Goal: Task Accomplishment & Management: Complete application form

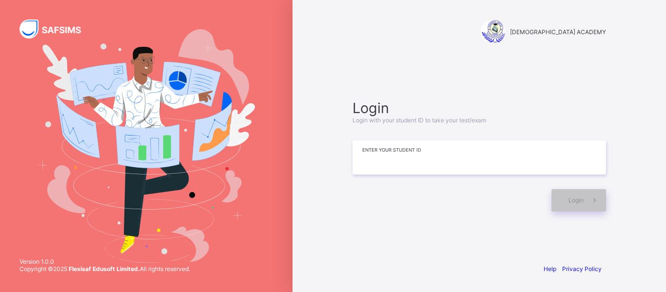
click at [400, 169] on input at bounding box center [480, 157] width 254 height 34
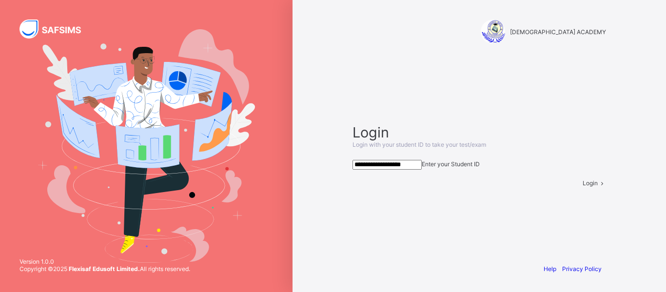
click at [583, 187] on span "Login" at bounding box center [590, 182] width 15 height 7
click at [411, 160] on input "**********" at bounding box center [387, 165] width 69 height 10
type input "**********"
click at [583, 187] on span "Login" at bounding box center [590, 182] width 15 height 7
drag, startPoint x: 439, startPoint y: 157, endPoint x: 321, endPoint y: 159, distance: 118.1
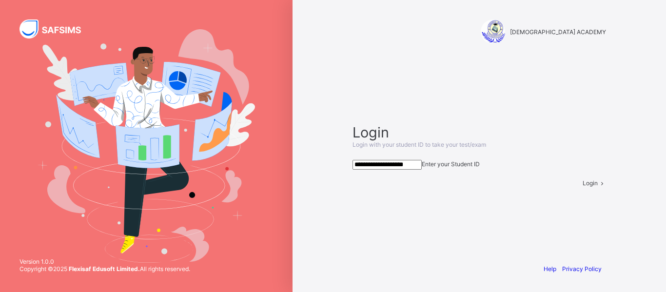
click at [321, 159] on div "**********" at bounding box center [480, 146] width 374 height 292
type input "**********"
click at [598, 187] on span at bounding box center [602, 182] width 8 height 7
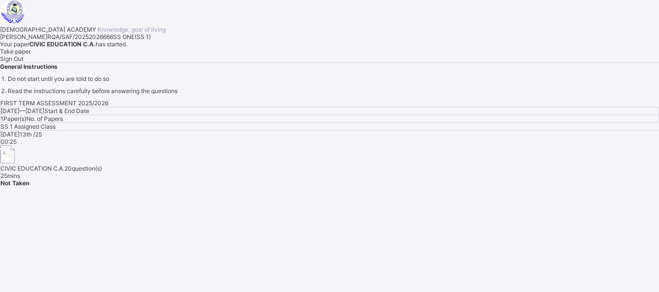
click at [31, 55] on span "Take paper" at bounding box center [15, 51] width 31 height 7
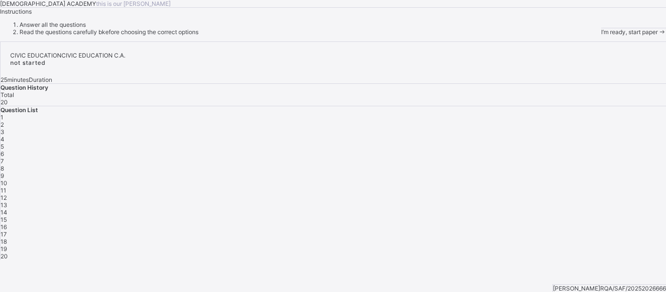
click at [601, 36] on div "I’m ready, start paper" at bounding box center [633, 31] width 65 height 7
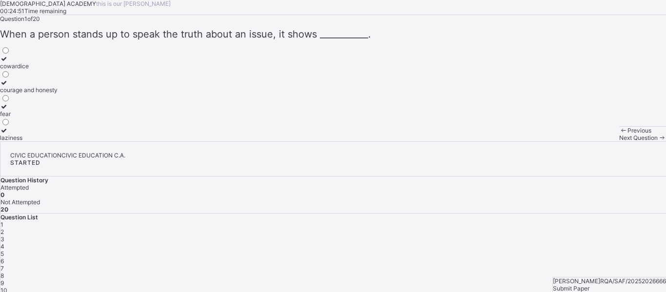
click at [58, 94] on label "courage and honesty" at bounding box center [29, 86] width 58 height 15
click at [658, 141] on span at bounding box center [662, 137] width 8 height 7
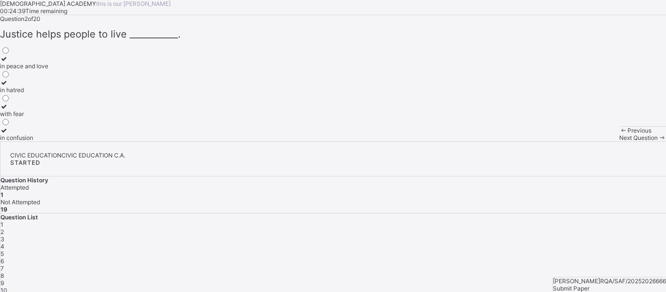
click at [48, 70] on div "in peace and love" at bounding box center [24, 65] width 48 height 7
click at [619, 141] on span "Next Question" at bounding box center [638, 137] width 39 height 7
click at [86, 70] on label "personal and community values" at bounding box center [43, 62] width 86 height 15
click at [619, 141] on span "Next Question" at bounding box center [638, 137] width 39 height 7
click at [56, 70] on div "do what is right" at bounding box center [28, 65] width 56 height 7
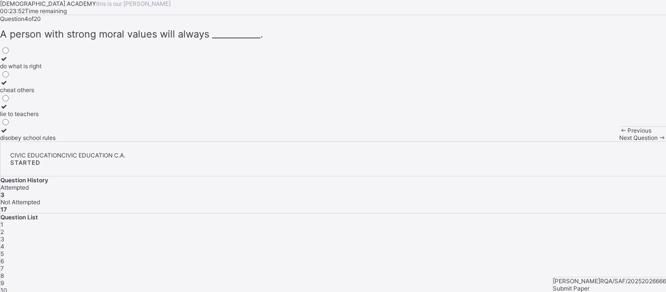
click at [619, 141] on span "Next Question" at bounding box center [638, 137] width 39 height 7
click at [628, 134] on span "Previous" at bounding box center [640, 130] width 24 height 7
click at [56, 94] on div "cheat others" at bounding box center [28, 89] width 56 height 7
click at [56, 70] on label "do what is right" at bounding box center [28, 62] width 56 height 15
click at [619, 141] on span "Next Question" at bounding box center [638, 137] width 39 height 7
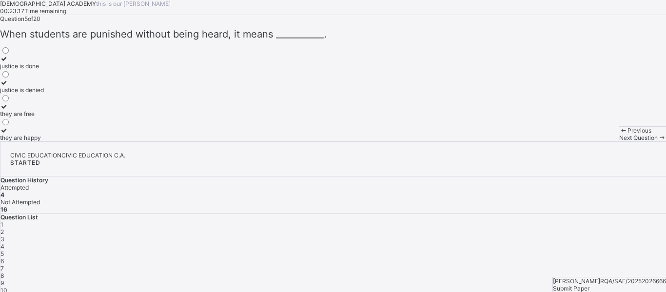
click at [44, 94] on label "justice is denied" at bounding box center [22, 86] width 44 height 15
click at [619, 141] on div "Next Question" at bounding box center [642, 137] width 47 height 7
click at [33, 70] on div "fairness" at bounding box center [16, 65] width 33 height 7
click at [619, 141] on div "Next Question" at bounding box center [642, 137] width 47 height 7
click at [96, 118] on div "speaking respectfully and truthfully" at bounding box center [48, 113] width 96 height 7
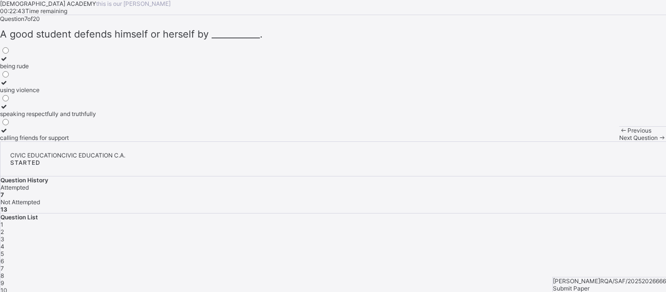
click at [619, 141] on div "Previous Next Question" at bounding box center [642, 133] width 47 height 15
click at [658, 141] on span at bounding box center [662, 137] width 8 height 7
click at [41, 70] on label "telling the truth" at bounding box center [20, 62] width 41 height 15
click at [619, 141] on span "Next Question" at bounding box center [638, 137] width 39 height 7
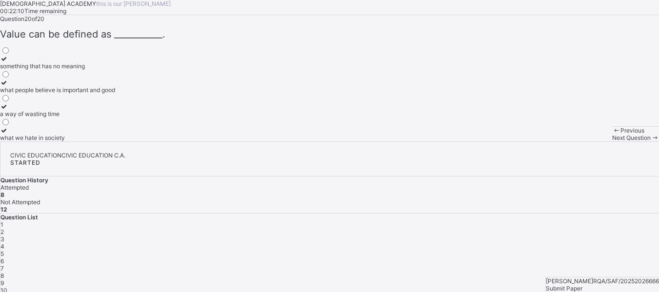
click at [115, 94] on label "what people believe is important and good" at bounding box center [57, 86] width 115 height 15
drag, startPoint x: 303, startPoint y: 201, endPoint x: 325, endPoint y: 219, distance: 28.0
click at [325, 141] on div "Question 20 of 20 ​Value can be defined as ___________. something that has no m…" at bounding box center [329, 78] width 659 height 126
click at [326, 141] on div "Question 20 of 20 ​Value can be defined as ___________. something that has no m…" at bounding box center [329, 78] width 659 height 126
drag, startPoint x: 326, startPoint y: 219, endPoint x: 353, endPoint y: 242, distance: 35.6
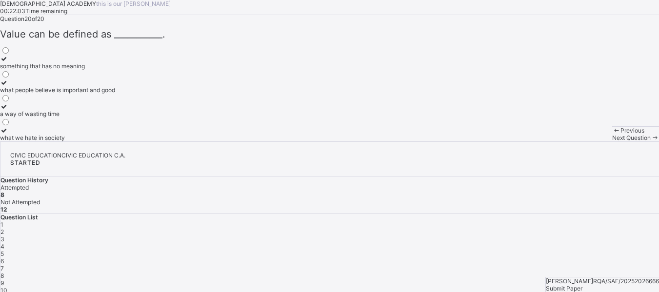
drag, startPoint x: 353, startPoint y: 242, endPoint x: 306, endPoint y: 217, distance: 53.5
click at [306, 141] on div "Question 20 of 20 ​Value can be defined as ___________. something that has no m…" at bounding box center [329, 78] width 659 height 126
click at [4, 279] on span "9" at bounding box center [1, 282] width 3 height 7
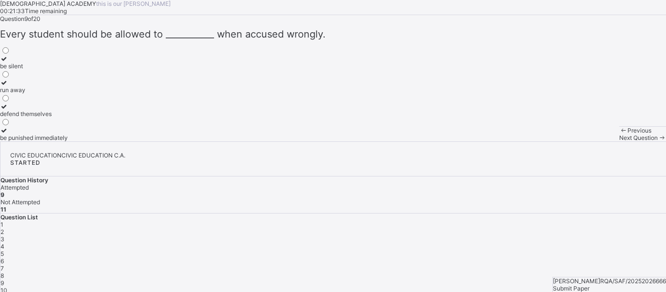
click at [68, 141] on div "be punished immediately" at bounding box center [34, 137] width 68 height 7
click at [619, 141] on div "Next Question" at bounding box center [642, 137] width 47 height 7
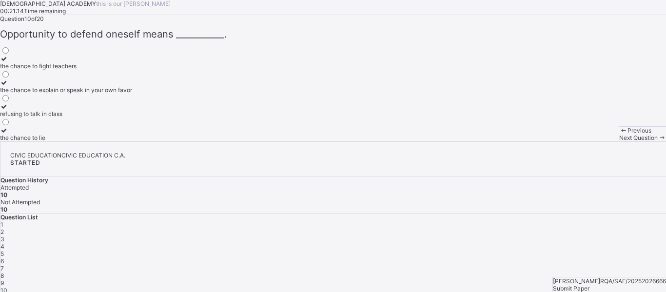
click at [132, 94] on div "the chance to explain or speak in your own favor" at bounding box center [66, 89] width 132 height 7
click at [619, 141] on div "Next Question" at bounding box center [642, 137] width 47 height 7
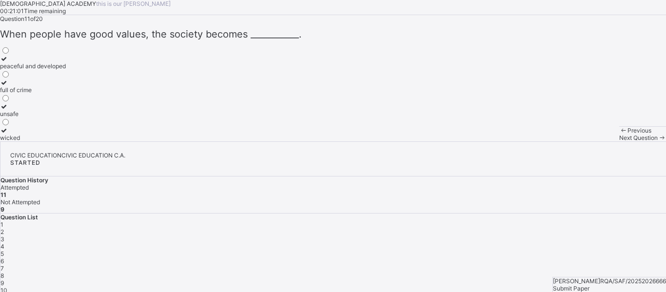
click at [66, 70] on label "peaceful and developed" at bounding box center [33, 62] width 66 height 15
click at [619, 141] on div "Next Question" at bounding box center [642, 137] width 47 height 7
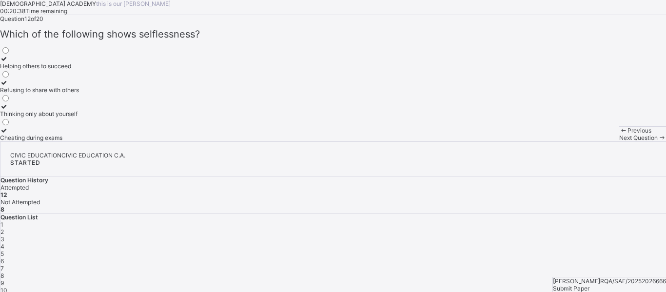
click at [79, 70] on div "Helping others to succeed" at bounding box center [39, 65] width 79 height 7
click at [619, 141] on span "Next Question" at bounding box center [638, 137] width 39 height 7
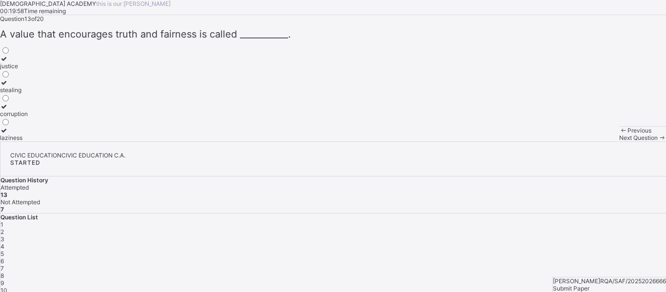
click at [176, 40] on span "A value that encourages truth and fairness is called ___________." at bounding box center [145, 34] width 291 height 12
click at [28, 70] on div "justice" at bounding box center [14, 65] width 28 height 7
click at [619, 141] on span "Next Question" at bounding box center [638, 137] width 39 height 7
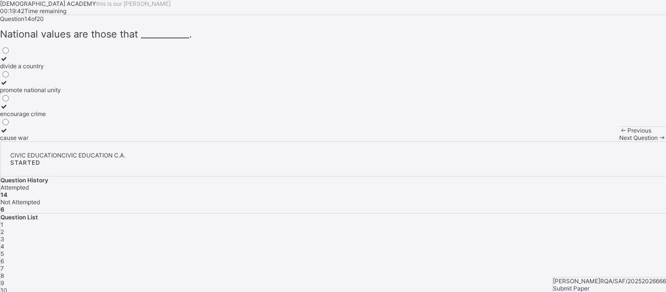
click at [61, 94] on div "promote national unity" at bounding box center [30, 89] width 61 height 7
click at [619, 141] on div "Next Question" at bounding box center [642, 137] width 47 height 7
click at [40, 70] on div "personal value" at bounding box center [20, 65] width 40 height 7
click at [619, 141] on div "Next Question" at bounding box center [642, 137] width 47 height 7
click at [64, 94] on div "live peacefully together" at bounding box center [32, 89] width 64 height 7
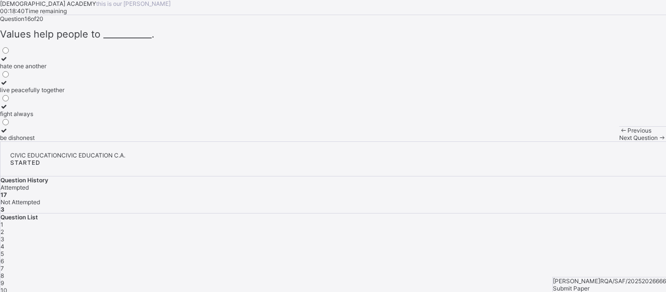
click at [619, 141] on div "Next Question" at bounding box center [642, 137] width 47 height 7
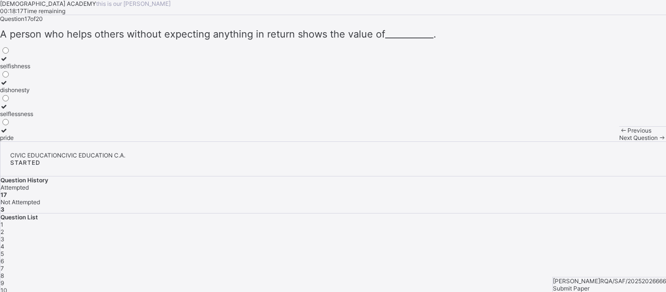
click at [33, 118] on label "selflessness" at bounding box center [16, 110] width 33 height 15
click at [619, 141] on span "Next Question" at bounding box center [638, 137] width 39 height 7
click at [33, 94] on label "justice" at bounding box center [16, 86] width 33 height 15
click at [619, 141] on span "Next Question" at bounding box center [638, 137] width 39 height 7
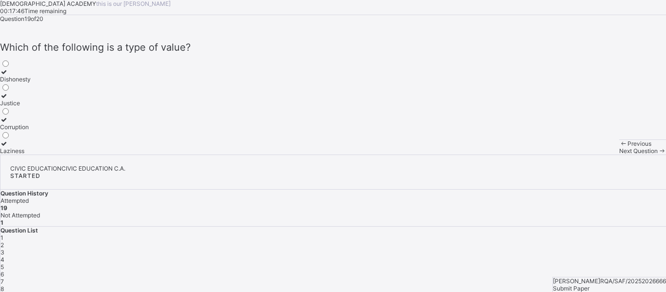
click at [31, 107] on div "Justice" at bounding box center [15, 102] width 31 height 7
click at [619, 155] on span "Next Question" at bounding box center [638, 150] width 39 height 7
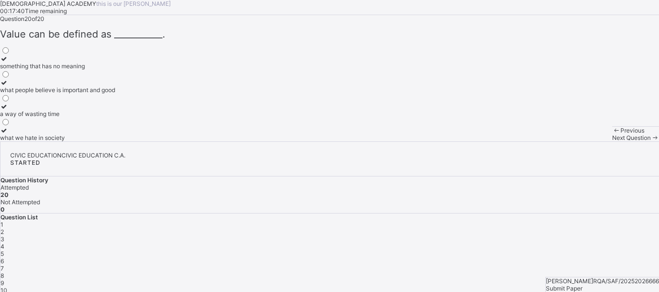
click at [3, 221] on span "1" at bounding box center [1, 224] width 3 height 7
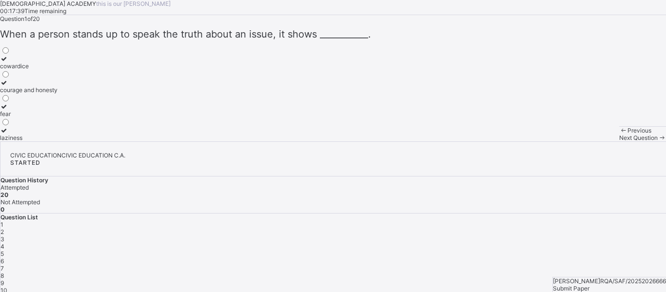
click at [3, 221] on span "1" at bounding box center [1, 224] width 3 height 7
click at [522, 221] on div "1 2 3 4 5 6 7 8 9 10 11 12 13 14 15 16 17 18 19 20" at bounding box center [333, 294] width 666 height 146
click at [4, 228] on span "2" at bounding box center [1, 231] width 3 height 7
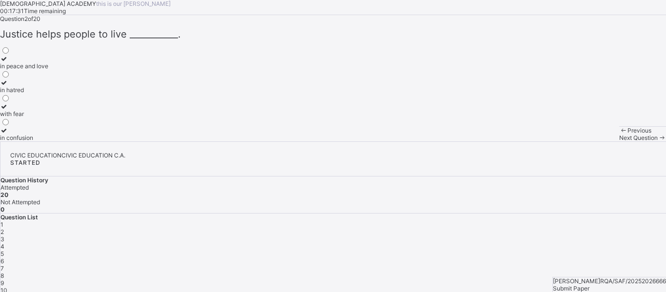
click at [4, 236] on span "3" at bounding box center [2, 239] width 4 height 7
click at [560, 243] on div "4" at bounding box center [333, 246] width 666 height 7
click at [589, 250] on div "5" at bounding box center [333, 253] width 666 height 7
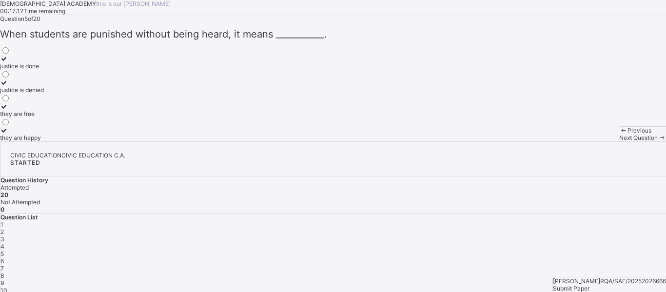
click at [613, 258] on div "6" at bounding box center [333, 261] width 666 height 7
click at [647, 265] on div "7" at bounding box center [333, 268] width 666 height 7
click at [199, 141] on div "being rude using violence speaking respectfully and truthfully calling friends …" at bounding box center [333, 94] width 666 height 96
click at [200, 141] on div "being rude using violence speaking respectfully and truthfully calling friends …" at bounding box center [333, 94] width 666 height 96
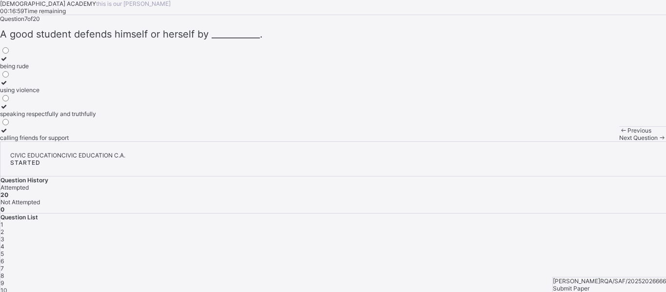
click at [516, 279] on div "9" at bounding box center [333, 282] width 666 height 7
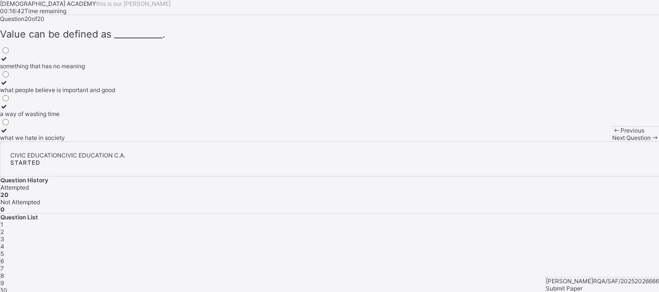
click at [582, 285] on span "Submit Paper" at bounding box center [564, 288] width 37 height 7
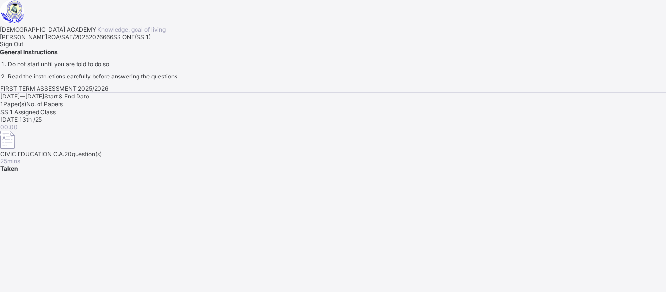
click at [23, 48] on span "Sign Out" at bounding box center [11, 43] width 23 height 7
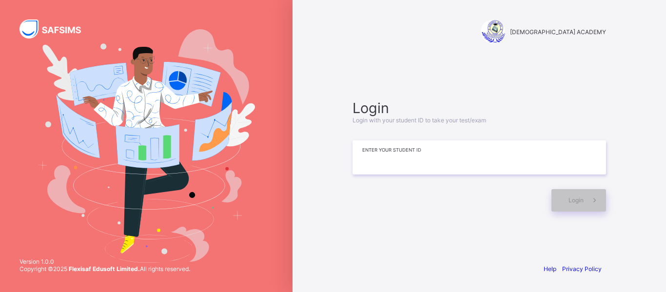
click at [430, 155] on input at bounding box center [480, 157] width 254 height 34
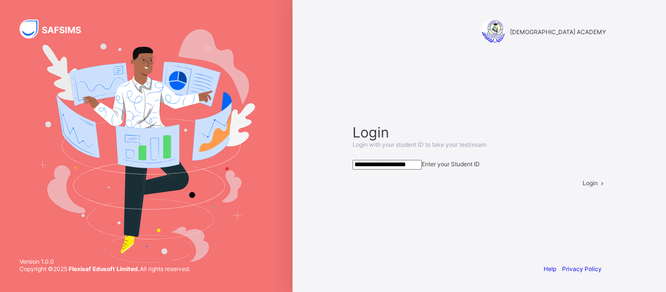
type input "**********"
click at [583, 187] on span "Login" at bounding box center [590, 182] width 15 height 7
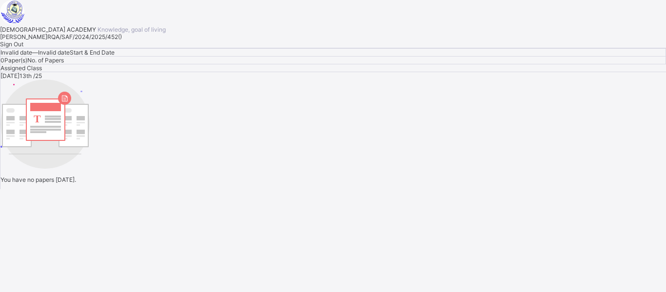
click at [23, 48] on span "Sign Out" at bounding box center [11, 43] width 23 height 7
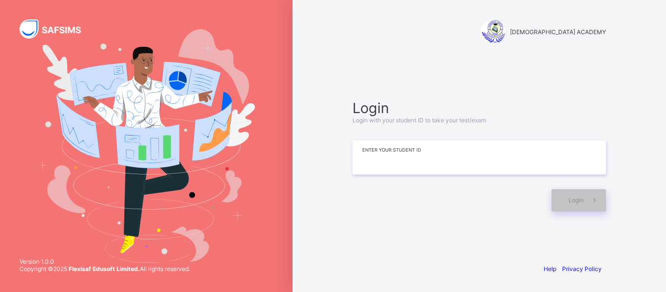
click at [425, 152] on input at bounding box center [480, 157] width 254 height 34
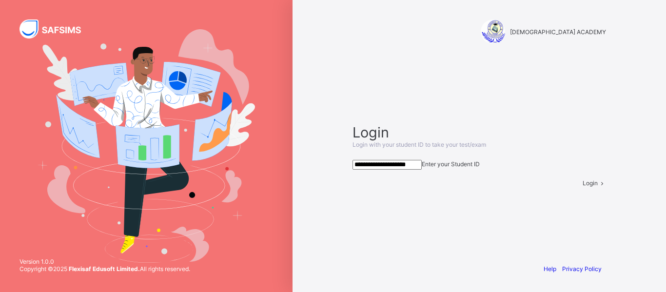
type input "**********"
click at [583, 187] on span "Login" at bounding box center [590, 182] width 15 height 7
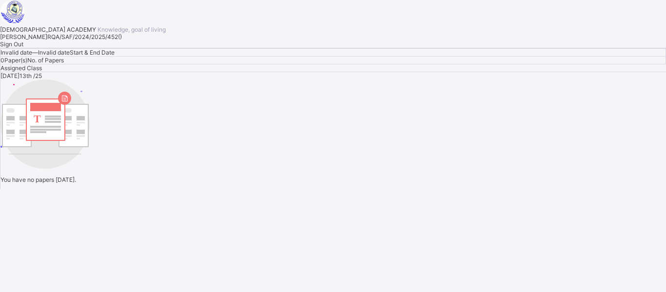
click at [134, 48] on div "Sign Out" at bounding box center [333, 43] width 666 height 7
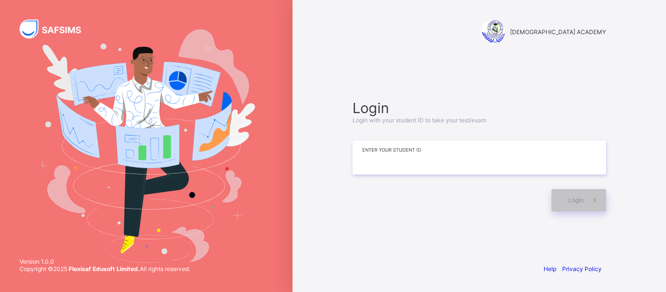
click at [458, 161] on input at bounding box center [480, 157] width 254 height 34
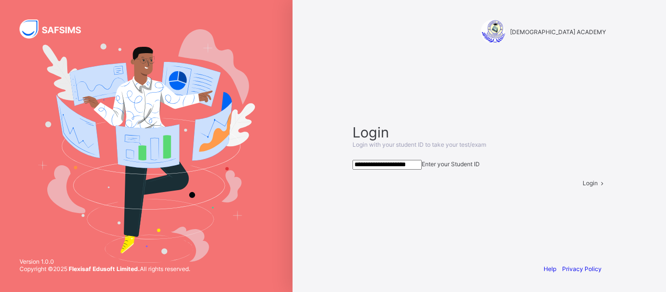
type input "**********"
click at [583, 187] on span "Login" at bounding box center [590, 182] width 15 height 7
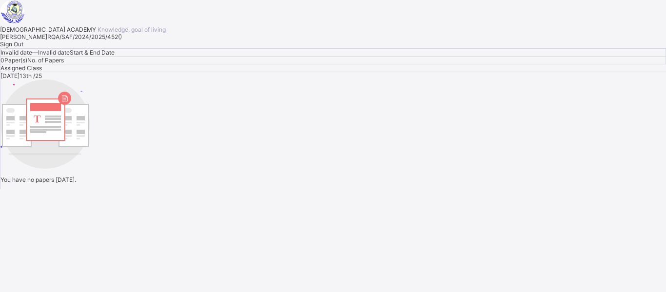
click at [130, 48] on div "Sign Out" at bounding box center [333, 43] width 666 height 7
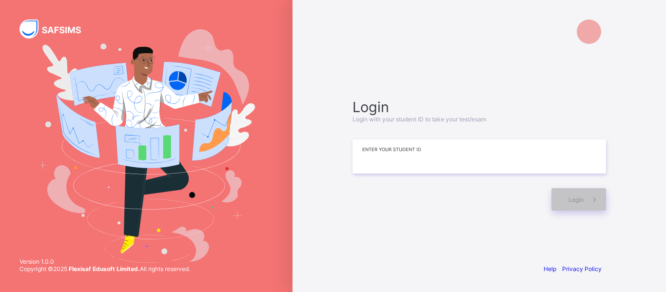
click at [401, 163] on input at bounding box center [480, 156] width 254 height 34
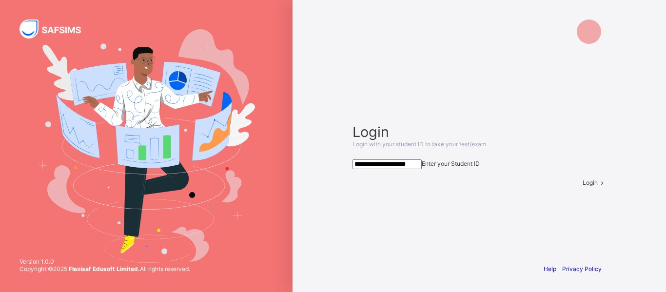
type input "**********"
click at [598, 186] on icon at bounding box center [602, 182] width 8 height 7
click at [597, 186] on icon at bounding box center [601, 182] width 9 height 8
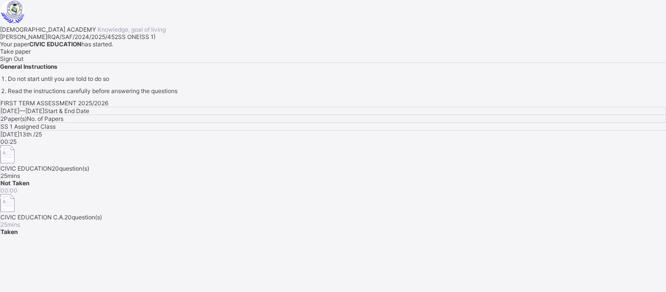
click at [119, 55] on div "Take paper" at bounding box center [333, 51] width 666 height 7
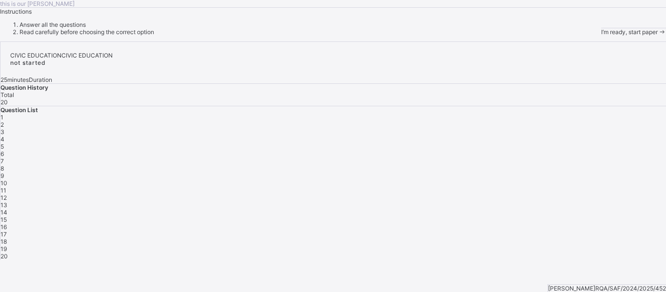
click at [3, 121] on span "1" at bounding box center [1, 117] width 3 height 7
click at [447, 36] on div "this is our [PERSON_NAME] Instructions Answer all the questions Read carefully …" at bounding box center [333, 18] width 666 height 36
click at [658, 36] on icon at bounding box center [662, 31] width 8 height 7
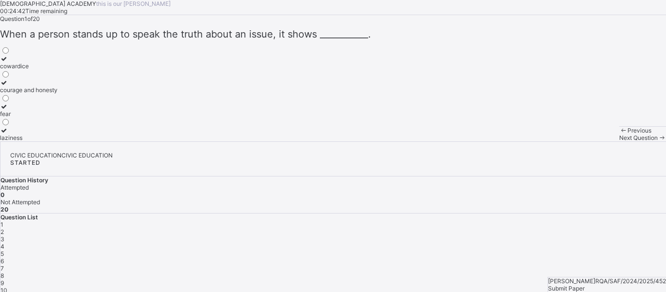
click at [8, 86] on icon at bounding box center [4, 82] width 8 height 7
click at [619, 141] on span "Next Question" at bounding box center [638, 137] width 39 height 7
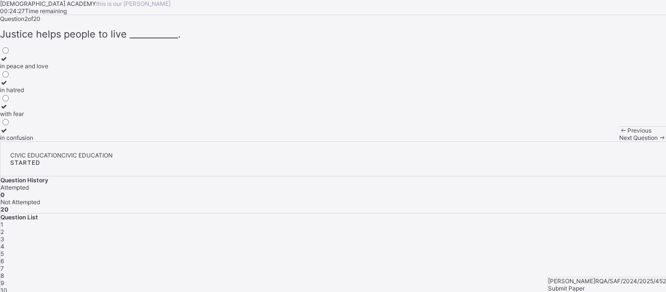
click at [8, 62] on icon at bounding box center [4, 58] width 8 height 7
click at [619, 141] on span "Next Question" at bounding box center [638, 137] width 39 height 7
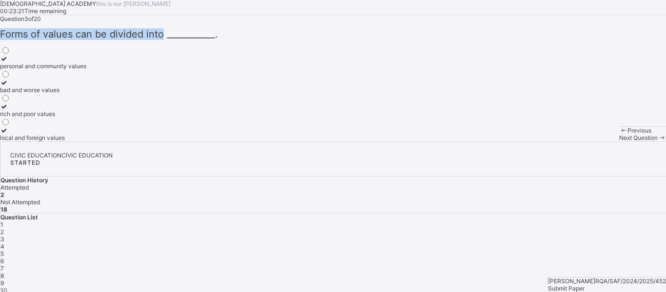
copy span "Forms of values can be divided into"
drag, startPoint x: 201, startPoint y: 111, endPoint x: 40, endPoint y: 113, distance: 160.5
click at [40, 40] on span "Forms of values can be divided into ___________." at bounding box center [109, 34] width 218 height 12
click at [212, 141] on div "personal and community values bad and worse values rich and poor values local a…" at bounding box center [333, 94] width 666 height 96
click at [8, 62] on icon at bounding box center [4, 58] width 8 height 7
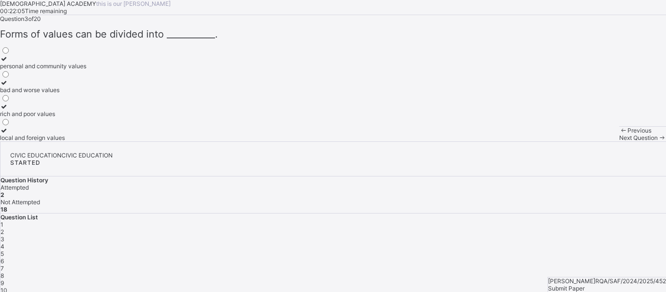
click at [619, 141] on span "Next Question" at bounding box center [638, 137] width 39 height 7
click at [56, 70] on label "do what is right" at bounding box center [28, 62] width 56 height 15
click at [619, 141] on span "Next Question" at bounding box center [638, 137] width 39 height 7
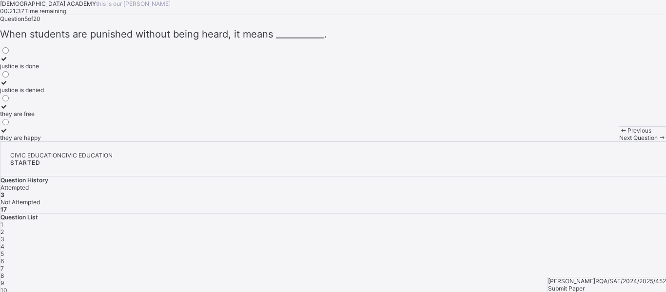
click at [8, 86] on icon at bounding box center [4, 82] width 8 height 7
click at [658, 141] on span at bounding box center [662, 137] width 8 height 7
click at [8, 62] on icon at bounding box center [4, 58] width 8 height 7
click at [619, 141] on span "Next Question" at bounding box center [638, 137] width 39 height 7
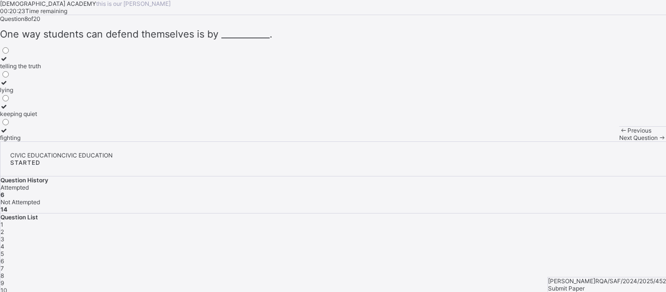
click at [628, 134] on span "Previous" at bounding box center [640, 130] width 24 height 7
click at [83, 118] on label "speaking respectfully and truthfully" at bounding box center [48, 110] width 96 height 15
click at [619, 141] on span "Next Question" at bounding box center [638, 137] width 39 height 7
click at [41, 70] on div "telling the truth" at bounding box center [20, 65] width 41 height 7
click at [619, 141] on span "Next Question" at bounding box center [638, 137] width 39 height 7
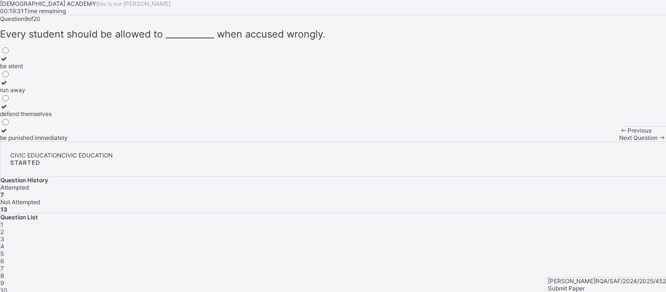
click at [8, 110] on icon at bounding box center [4, 106] width 8 height 7
click at [619, 141] on div "Next Question" at bounding box center [642, 137] width 47 height 7
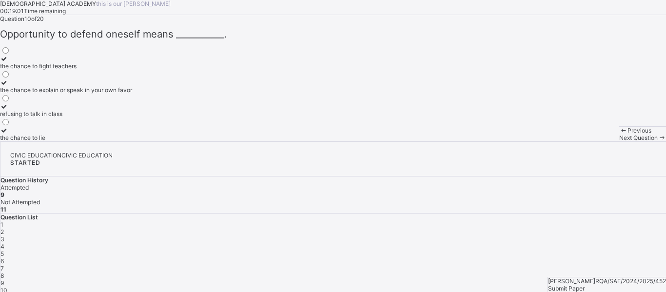
click at [8, 86] on icon at bounding box center [4, 82] width 8 height 7
click at [628, 134] on span "Previous" at bounding box center [640, 130] width 24 height 7
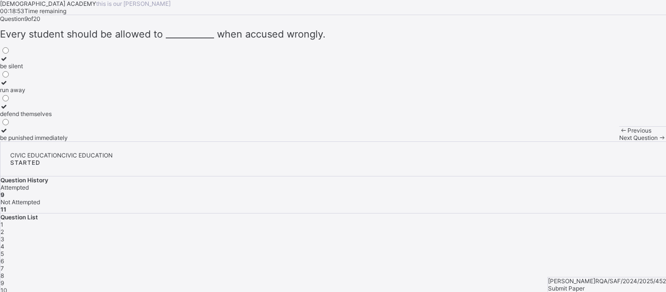
click at [628, 134] on span "Previous" at bounding box center [640, 130] width 24 height 7
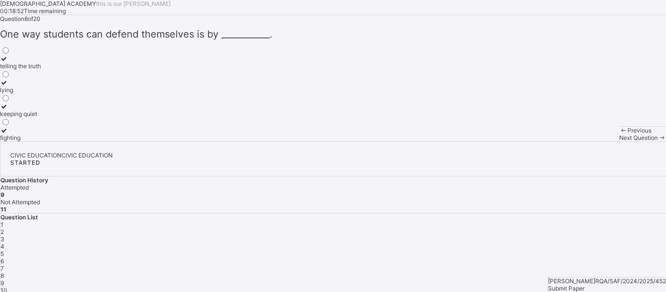
click at [628, 134] on span "Previous" at bounding box center [640, 130] width 24 height 7
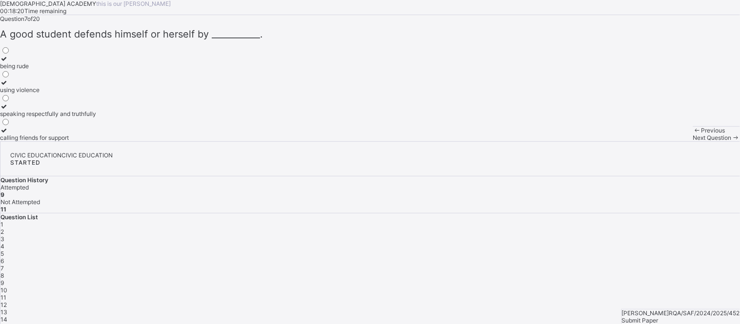
drag, startPoint x: 666, startPoint y: 0, endPoint x: 425, endPoint y: 142, distance: 279.5
click at [425, 141] on div "Question 7 of 20 A good student defends himself or herself by ___________. bein…" at bounding box center [370, 78] width 740 height 126
click at [666, 141] on span at bounding box center [736, 137] width 8 height 7
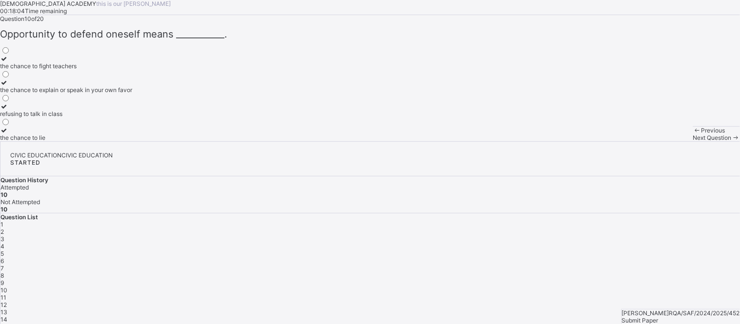
click at [666, 141] on span at bounding box center [736, 137] width 8 height 7
click at [66, 70] on div "peaceful and developed" at bounding box center [33, 65] width 66 height 7
click at [666, 141] on span "Next Question" at bounding box center [712, 137] width 39 height 7
click at [79, 70] on div "Helping others to succeed" at bounding box center [39, 65] width 79 height 7
click at [666, 141] on icon at bounding box center [736, 137] width 8 height 7
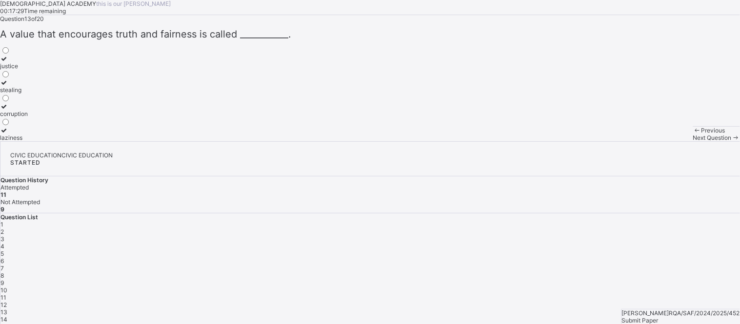
click at [8, 62] on icon at bounding box center [4, 58] width 8 height 7
click at [666, 141] on div "Next Question" at bounding box center [716, 137] width 47 height 7
click at [61, 94] on label "promote national unity" at bounding box center [30, 86] width 61 height 15
click at [666, 141] on span "Next Question" at bounding box center [712, 137] width 39 height 7
click at [40, 70] on div "personal value" at bounding box center [20, 65] width 40 height 7
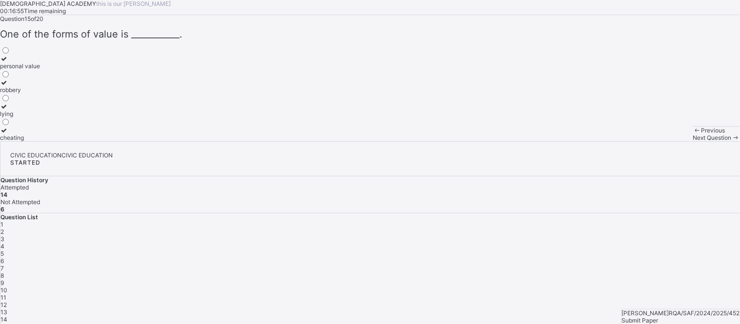
click at [666, 141] on span "Next Question" at bounding box center [712, 137] width 39 height 7
click at [64, 94] on div "live peacefully together" at bounding box center [32, 89] width 64 height 7
click at [666, 141] on span "Next Question" at bounding box center [712, 137] width 39 height 7
click at [33, 118] on div "selflessness" at bounding box center [16, 113] width 33 height 7
click at [666, 141] on span "Next Question" at bounding box center [712, 137] width 39 height 7
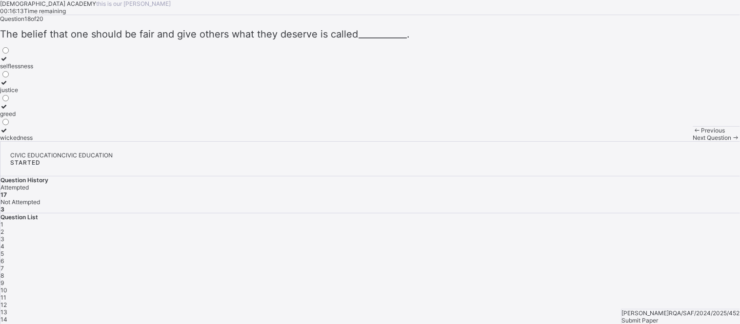
click at [33, 94] on div "justice" at bounding box center [16, 89] width 33 height 7
click at [666, 141] on span "Next Question" at bounding box center [712, 137] width 39 height 7
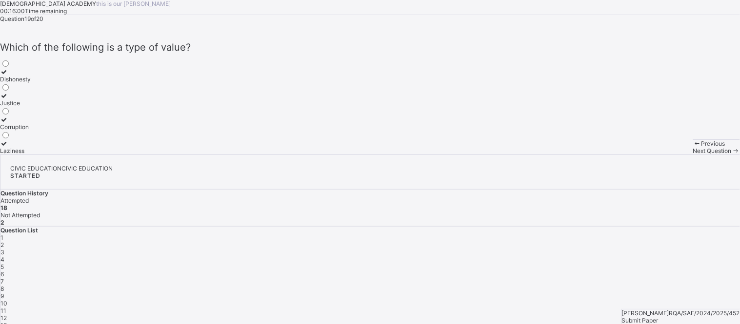
click at [31, 107] on div "Justice" at bounding box center [15, 102] width 31 height 7
click at [666, 155] on span "Next Question" at bounding box center [712, 150] width 39 height 7
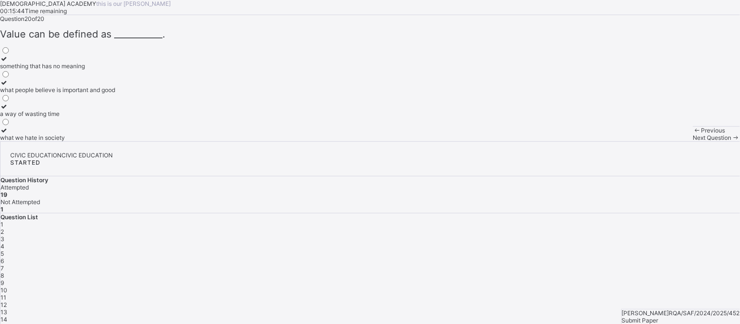
click at [95, 94] on div "what people believe is important and good" at bounding box center [57, 89] width 115 height 7
click at [666, 292] on div "Submit Paper" at bounding box center [681, 320] width 118 height 7
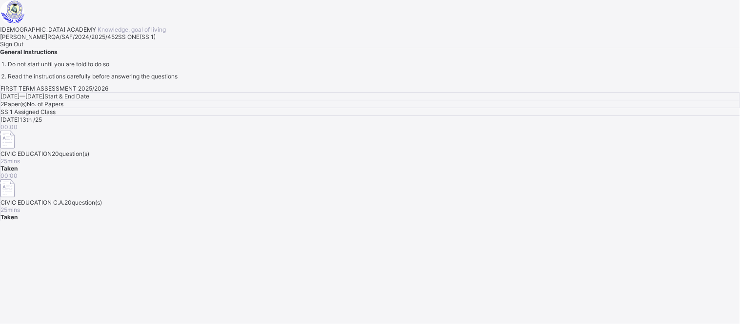
click at [398, 221] on div "FIRST TERM ASSESSMENT 2025/2026 [DATE] — [GEOGRAPHIC_DATA][DATE] Start & End Da…" at bounding box center [370, 153] width 740 height 136
click at [23, 48] on span "Sign Out" at bounding box center [11, 43] width 23 height 7
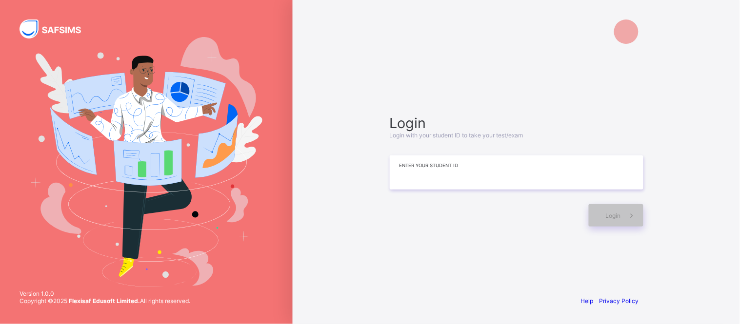
click at [500, 183] on input at bounding box center [517, 173] width 254 height 34
type input "*"
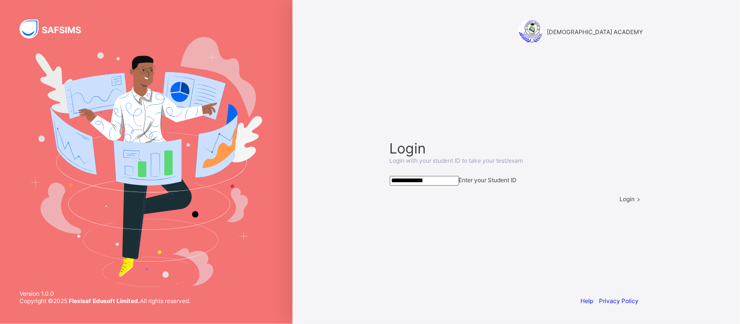
click at [620, 203] on div "Login" at bounding box center [631, 199] width 23 height 7
click at [635, 203] on span at bounding box center [639, 199] width 8 height 7
click at [620, 203] on div "Login" at bounding box center [631, 199] width 23 height 7
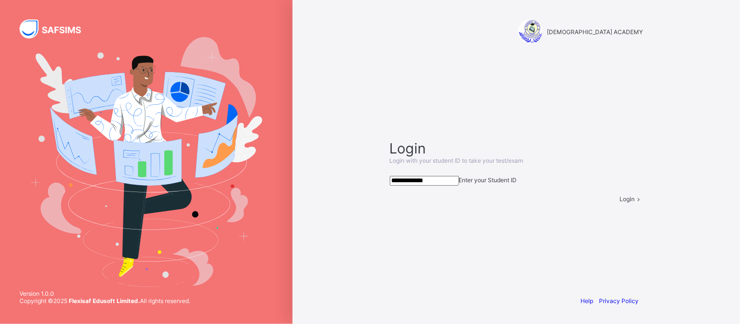
click at [635, 203] on span at bounding box center [639, 199] width 8 height 7
click at [452, 176] on input "**********" at bounding box center [424, 181] width 69 height 10
type input "**********"
click at [620, 203] on div "Login" at bounding box center [631, 199] width 23 height 7
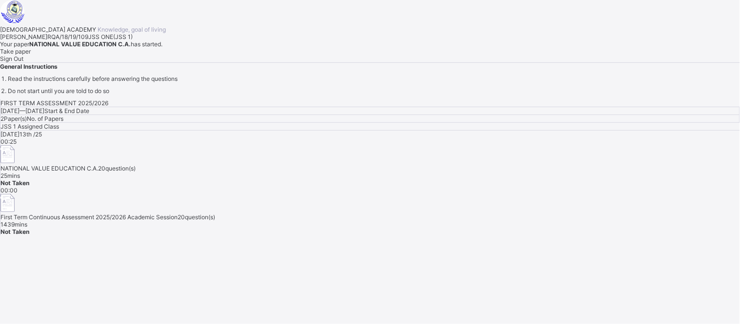
click at [31, 55] on span "Take paper" at bounding box center [15, 51] width 31 height 7
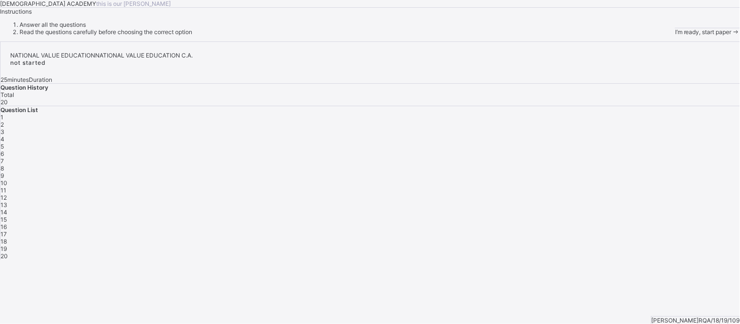
click at [666, 36] on div "I’m ready, start paper" at bounding box center [707, 31] width 65 height 7
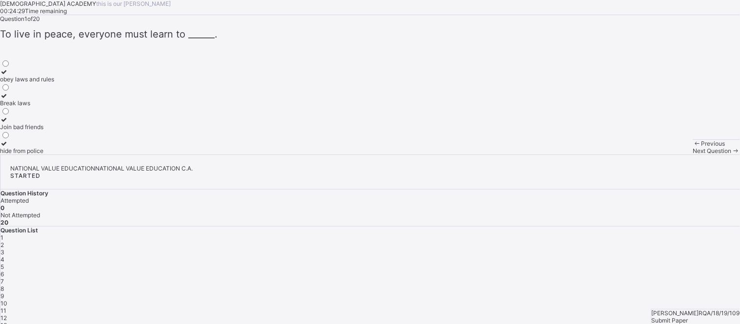
click at [8, 76] on icon at bounding box center [4, 71] width 8 height 7
click at [666, 155] on span "Next Question" at bounding box center [712, 150] width 39 height 7
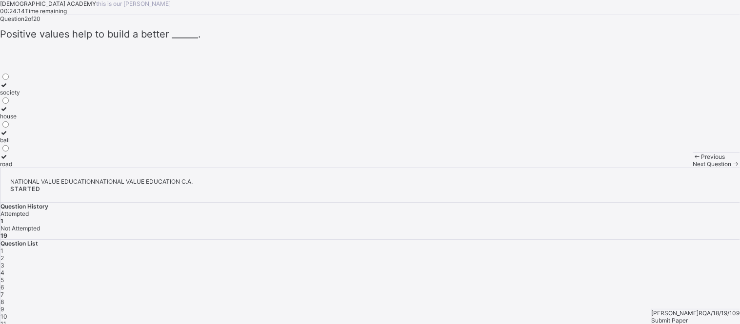
click at [20, 96] on div "society" at bounding box center [10, 92] width 20 height 7
click at [666, 168] on span "Next Question" at bounding box center [712, 163] width 39 height 7
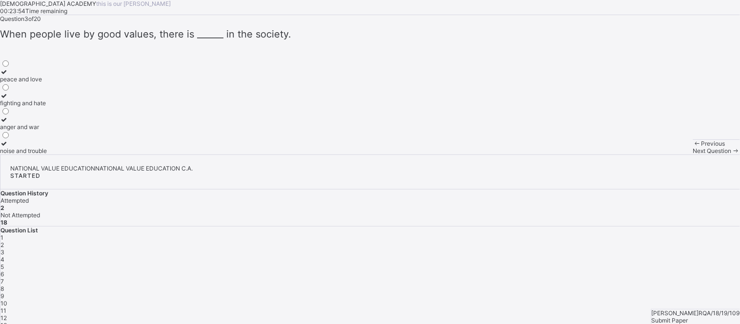
click at [47, 83] on label "peace and love" at bounding box center [23, 75] width 47 height 15
click at [666, 155] on span "Next Question" at bounding box center [712, 150] width 39 height 7
click at [19, 107] on label "Family" at bounding box center [9, 99] width 19 height 15
click at [666, 155] on div "Next Question" at bounding box center [716, 150] width 47 height 7
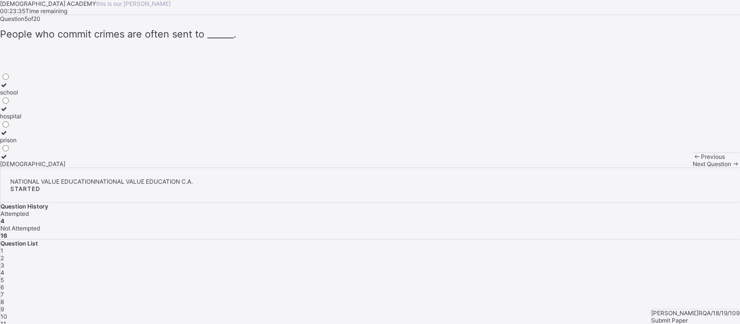
click at [65, 144] on div "prison" at bounding box center [32, 140] width 65 height 7
click at [666, 168] on div "Next Question" at bounding box center [716, 163] width 47 height 7
click at [28, 120] on div "cooperate" at bounding box center [14, 116] width 28 height 7
click at [666, 168] on span "Next Question" at bounding box center [712, 163] width 39 height 7
click at [37, 120] on label "good citizens" at bounding box center [18, 112] width 37 height 15
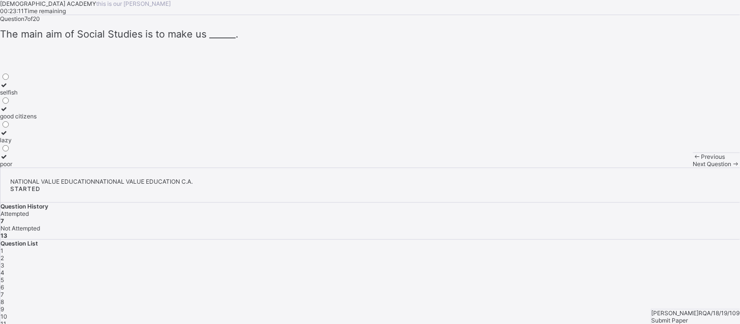
click at [666, 168] on div "Next Question" at bounding box center [716, 163] width 47 height 7
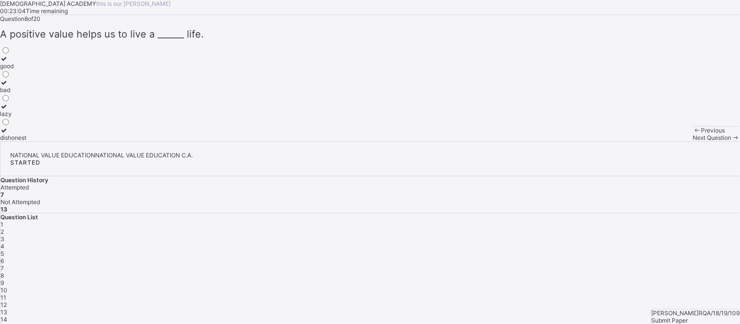
click at [26, 70] on div "good" at bounding box center [13, 65] width 26 height 7
click at [666, 141] on span "Next Question" at bounding box center [712, 137] width 39 height 7
click at [40, 70] on div "trust" at bounding box center [20, 65] width 40 height 7
click at [666, 141] on div "Previous Next Question" at bounding box center [716, 133] width 47 height 15
click at [666, 141] on span "Next Question" at bounding box center [712, 137] width 39 height 7
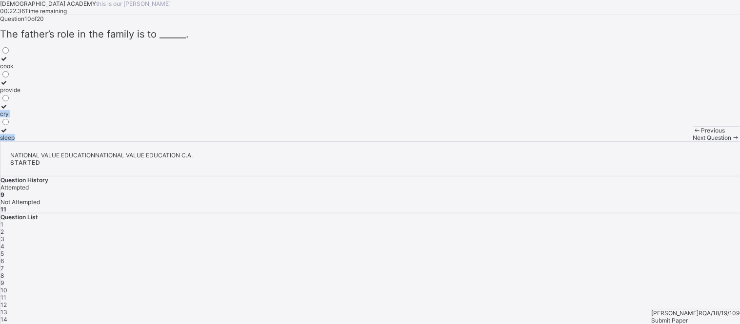
drag, startPoint x: 125, startPoint y: 176, endPoint x: 432, endPoint y: 275, distance: 322.5
click at [432, 141] on div "[DEMOGRAPHIC_DATA] ACADEMY this is our [PERSON_NAME] 00:22:36 Time remaining Qu…" at bounding box center [370, 70] width 740 height 141
click at [20, 94] on div "provide" at bounding box center [10, 89] width 20 height 7
click at [666, 141] on span "Next Question" at bounding box center [712, 137] width 39 height 7
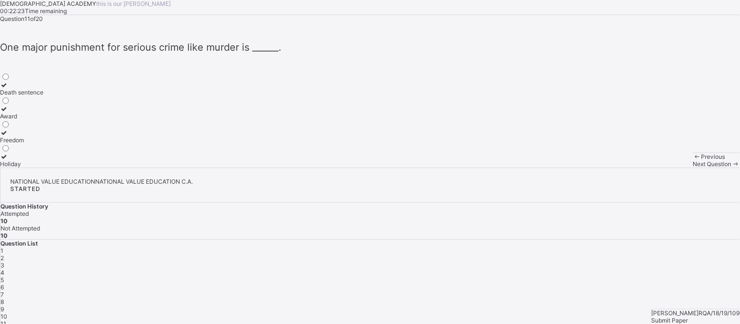
click at [43, 96] on div "Death sentence" at bounding box center [21, 92] width 43 height 7
click at [666, 168] on div "Next Question" at bounding box center [716, 163] width 47 height 7
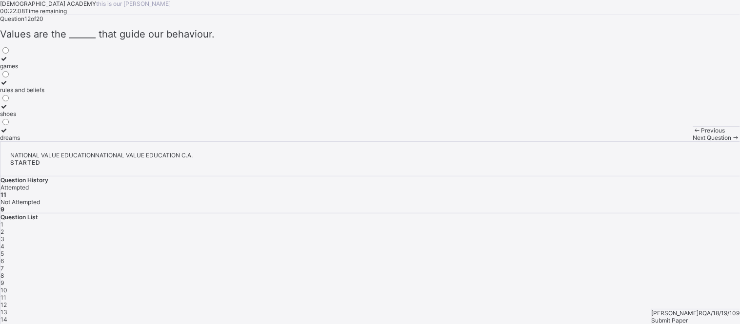
click at [44, 94] on div "rules and beliefs" at bounding box center [22, 89] width 44 height 7
click at [666, 141] on span "Next Question" at bounding box center [712, 137] width 39 height 7
click at [20, 70] on div "major" at bounding box center [10, 65] width 20 height 7
click at [666, 141] on div "Previous Next Question" at bounding box center [716, 133] width 47 height 15
click at [666, 141] on span "Next Question" at bounding box center [712, 137] width 39 height 7
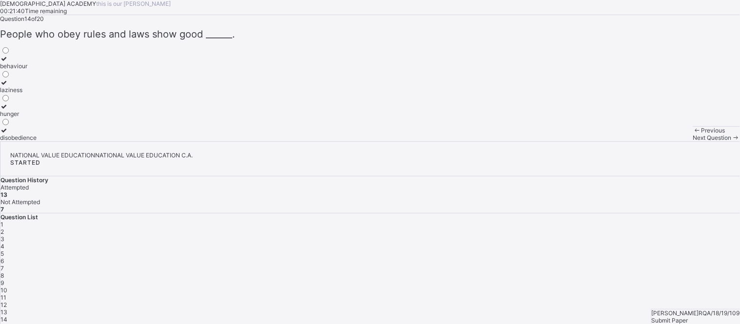
click at [37, 70] on div "behaviour" at bounding box center [18, 65] width 37 height 7
click at [666, 141] on span "Next Question" at bounding box center [712, 137] width 39 height 7
click at [60, 118] on div "[GEOGRAPHIC_DATA]" at bounding box center [30, 113] width 60 height 7
click at [666, 141] on div "Next Question" at bounding box center [716, 137] width 47 height 7
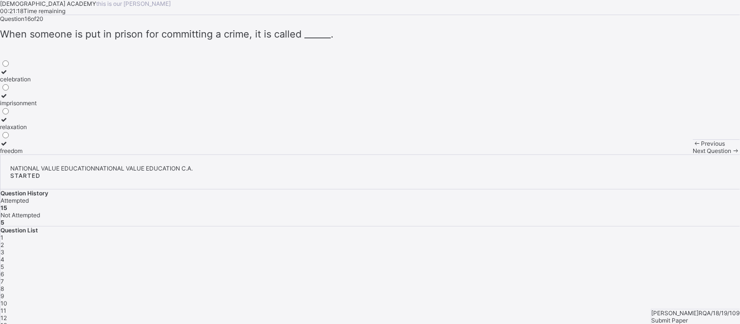
click at [37, 107] on div "imprisonment" at bounding box center [18, 102] width 37 height 7
click at [666, 155] on div "Next Question" at bounding box center [716, 150] width 47 height 7
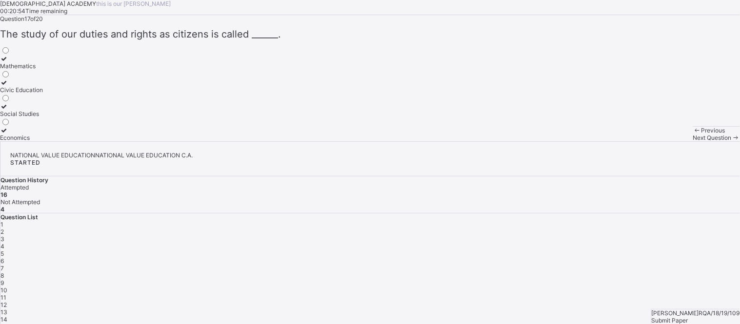
click at [43, 118] on div "Social Studies" at bounding box center [21, 113] width 43 height 7
click at [666, 141] on div "Next Question" at bounding box center [716, 137] width 47 height 7
click at [19, 70] on label "law" at bounding box center [9, 62] width 19 height 15
click at [666, 141] on div "Next Question" at bounding box center [716, 137] width 47 height 7
click at [21, 94] on div "society" at bounding box center [10, 89] width 21 height 7
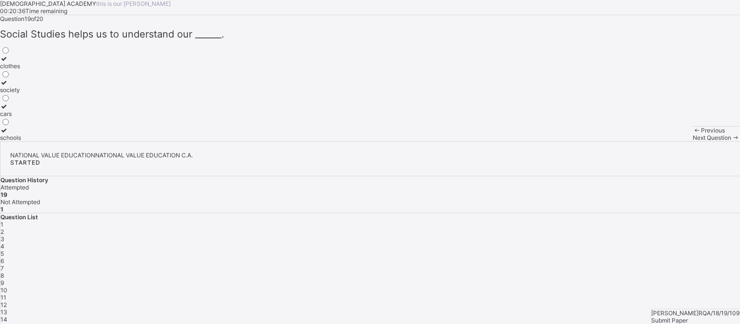
click at [666, 141] on span "Next Question" at bounding box center [712, 137] width 39 height 7
click at [23, 118] on label "good" at bounding box center [11, 110] width 23 height 15
click at [666, 292] on div "Submit Paper" at bounding box center [696, 320] width 88 height 7
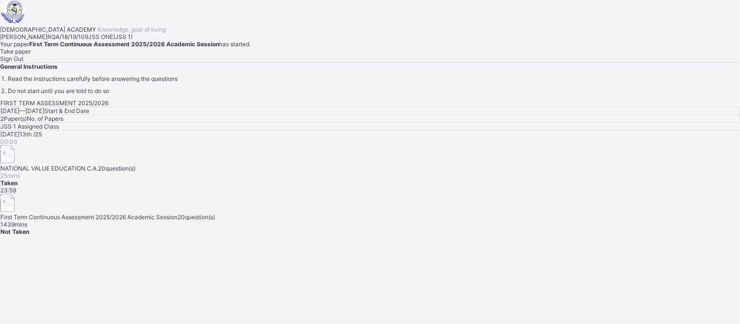
click at [23, 62] on span "Sign Out" at bounding box center [11, 58] width 23 height 7
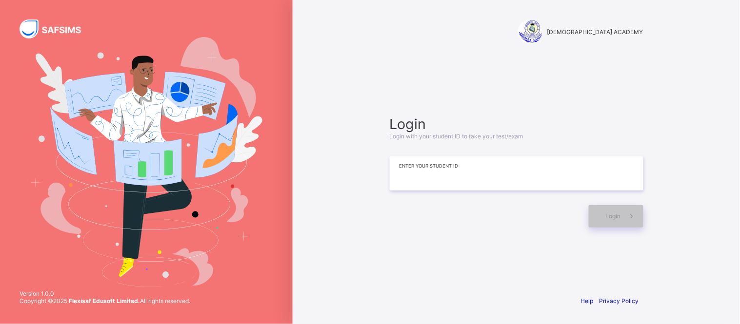
click at [430, 186] on input at bounding box center [517, 174] width 254 height 34
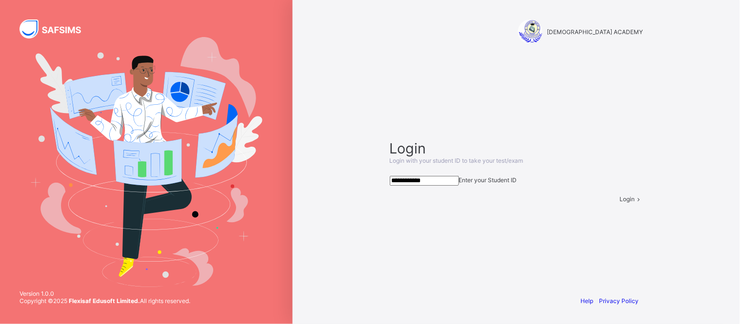
type input "**********"
click at [620, 203] on span "Login" at bounding box center [627, 199] width 15 height 7
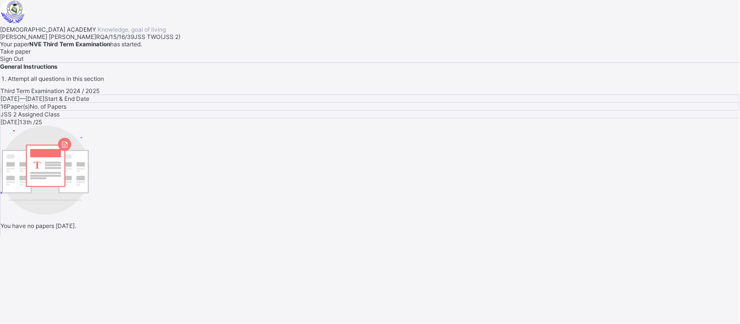
click at [31, 55] on span "Take paper" at bounding box center [15, 51] width 31 height 7
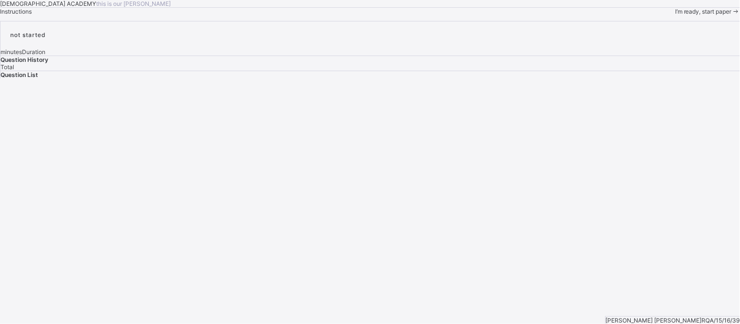
click at [666, 15] on span "I’m ready, start paper" at bounding box center [703, 11] width 57 height 7
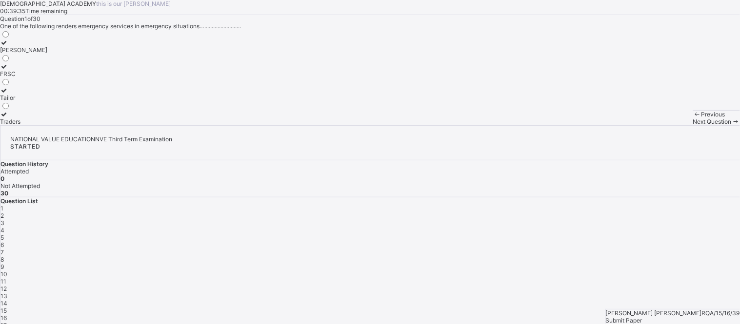
click at [47, 78] on div "FRSC" at bounding box center [23, 73] width 47 height 7
click at [666, 125] on span "Next Question" at bounding box center [712, 121] width 39 height 7
click at [31, 101] on label "Crime" at bounding box center [15, 94] width 31 height 15
click at [666, 125] on span "Next Question" at bounding box center [712, 121] width 39 height 7
click at [113, 101] on div "Benue and [GEOGRAPHIC_DATA]" at bounding box center [66, 97] width 133 height 7
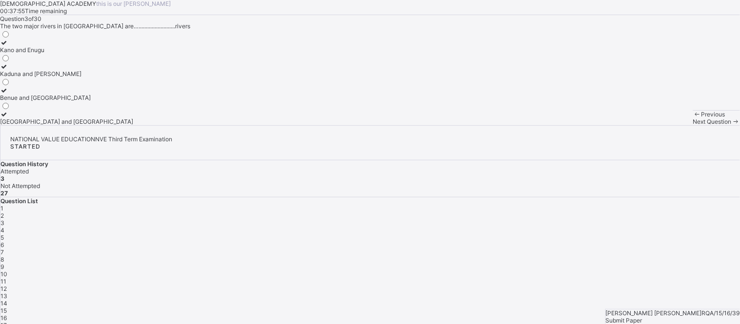
click at [666, 125] on div "Next Question" at bounding box center [716, 121] width 47 height 7
click at [4, 219] on span "3" at bounding box center [2, 222] width 4 height 7
click at [644, 227] on div "4" at bounding box center [369, 230] width 739 height 7
click at [49, 125] on div "Nigerian Passport" at bounding box center [24, 121] width 49 height 7
click at [666, 125] on span "Next Question" at bounding box center [712, 121] width 39 height 7
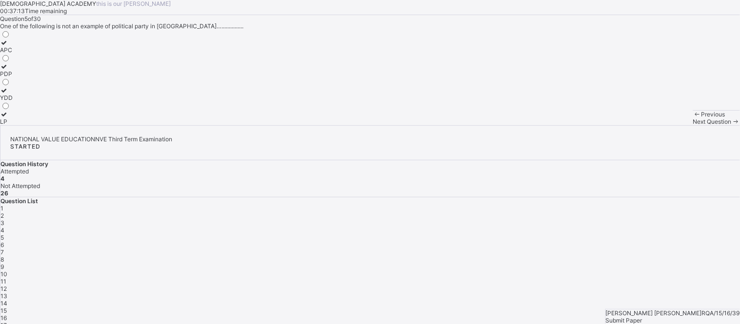
click at [13, 101] on div "YDD" at bounding box center [6, 97] width 13 height 7
click at [666, 125] on span "Next Question" at bounding box center [712, 121] width 39 height 7
click at [49, 101] on label "Obafemi Awolowo" at bounding box center [24, 94] width 49 height 15
click at [49, 54] on div "[PERSON_NAME]" at bounding box center [24, 49] width 49 height 7
click at [49, 125] on div "[PERSON_NAME]" at bounding box center [24, 121] width 49 height 7
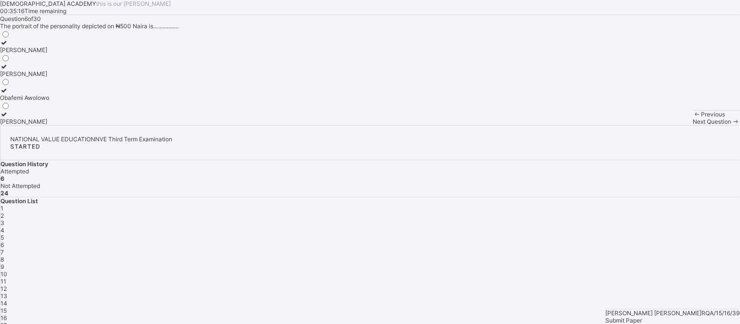
click at [666, 125] on span "Next Question" at bounding box center [712, 121] width 39 height 7
click at [666, 241] on div "6" at bounding box center [369, 244] width 739 height 7
click at [318, 125] on div "Question 6 of 30 The portrait of the personality depicted on ₦500 Naira is…....…" at bounding box center [370, 70] width 740 height 110
click at [666, 249] on div "7" at bounding box center [369, 252] width 739 height 7
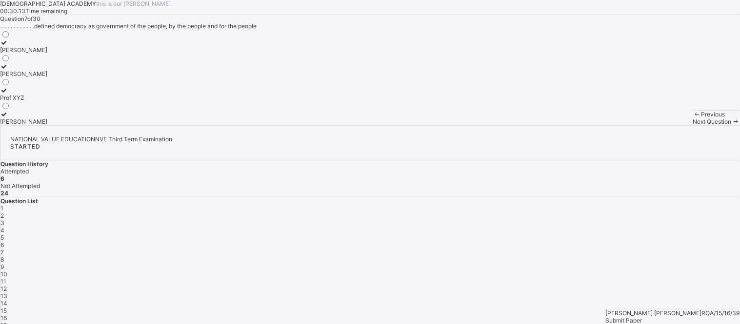
click at [666, 292] on div "Submit Paper" at bounding box center [673, 320] width 134 height 7
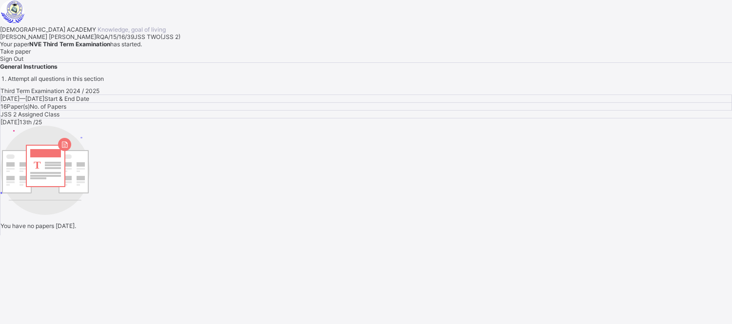
click at [23, 62] on span "Sign Out" at bounding box center [11, 58] width 23 height 7
click at [158, 62] on div "Sign Out" at bounding box center [366, 58] width 732 height 7
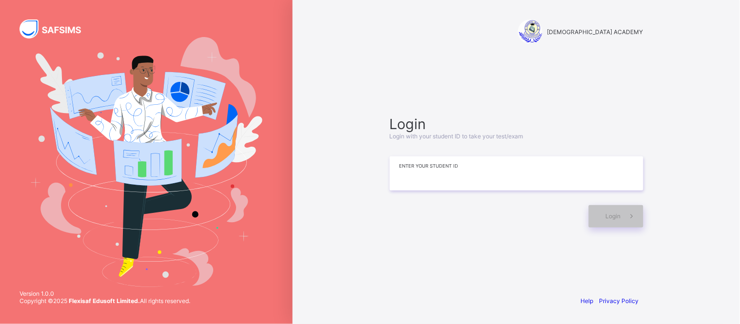
click at [428, 184] on input at bounding box center [517, 174] width 254 height 34
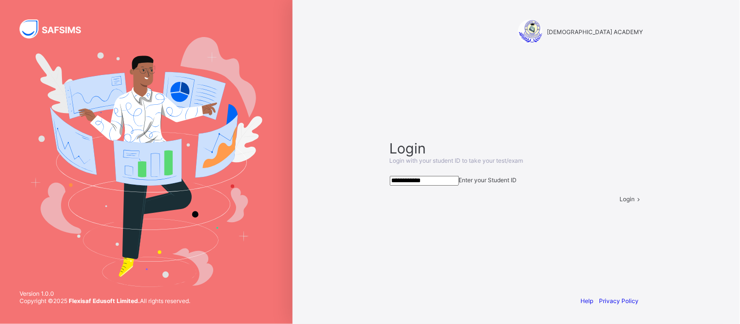
type input "**********"
click at [620, 203] on span "Login" at bounding box center [627, 199] width 15 height 7
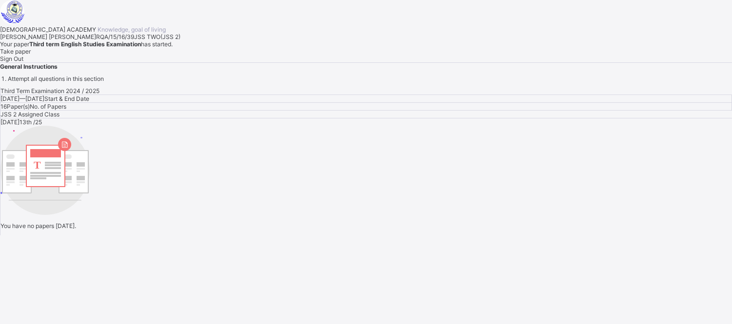
click at [165, 62] on div "Sign Out" at bounding box center [366, 58] width 732 height 7
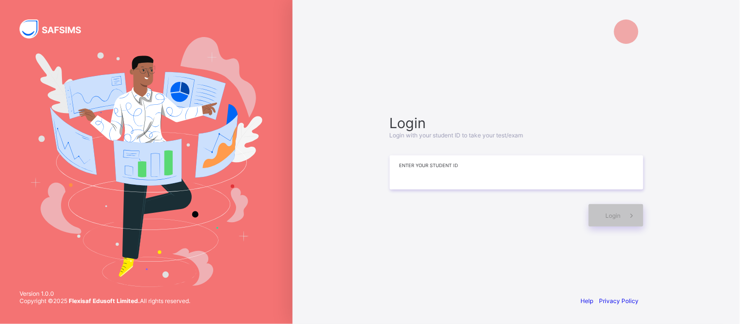
click at [415, 184] on input at bounding box center [517, 173] width 254 height 34
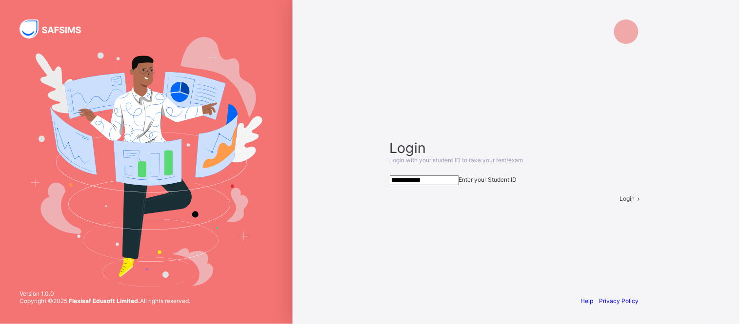
type input "**********"
click at [620, 202] on span "Login" at bounding box center [627, 198] width 15 height 7
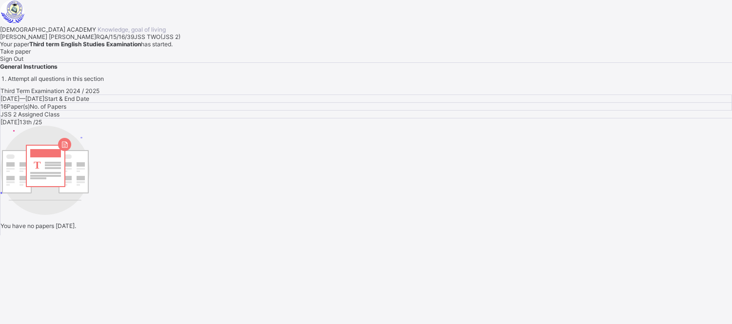
click at [174, 62] on div "Sign Out" at bounding box center [366, 58] width 732 height 7
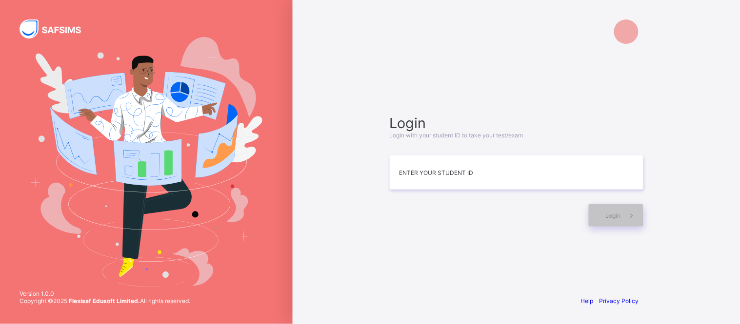
click at [257, 130] on img at bounding box center [146, 162] width 232 height 250
click at [260, 130] on img at bounding box center [146, 162] width 232 height 250
click at [298, 116] on div "RAUDHATUL QUR'AN ACADEMY Login Login with your student ID to take your test/exa…" at bounding box center [516, 162] width 447 height 324
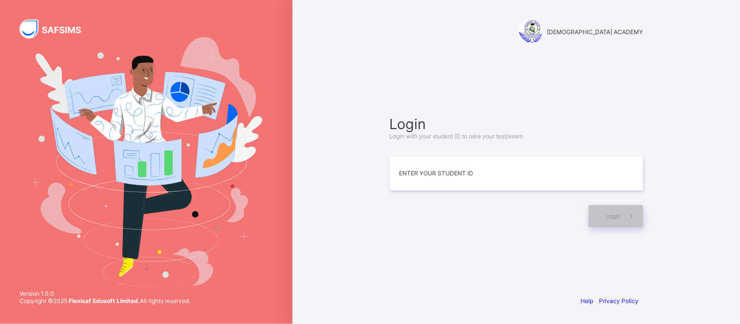
click at [298, 116] on div "RAUDHATUL QUR'AN ACADEMY Login Login with your student ID to take your test/exa…" at bounding box center [516, 162] width 447 height 324
click at [299, 111] on div "RAUDHATUL QUR'AN ACADEMY Login Login with your student ID to take your test/exa…" at bounding box center [516, 162] width 447 height 324
click at [408, 181] on input at bounding box center [517, 174] width 254 height 34
type input "*"
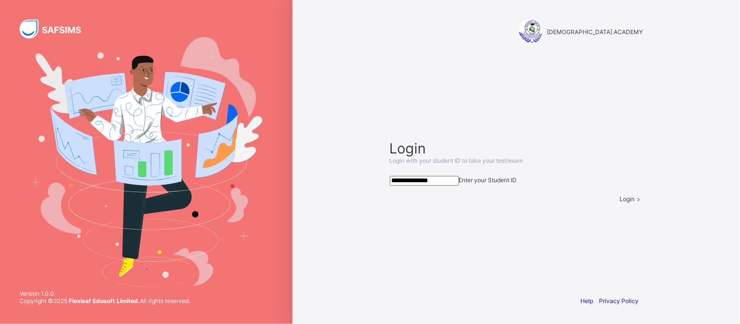
click at [620, 203] on span "Login" at bounding box center [627, 199] width 15 height 7
click at [418, 176] on input "**********" at bounding box center [424, 181] width 69 height 10
click at [635, 203] on icon at bounding box center [639, 199] width 8 height 7
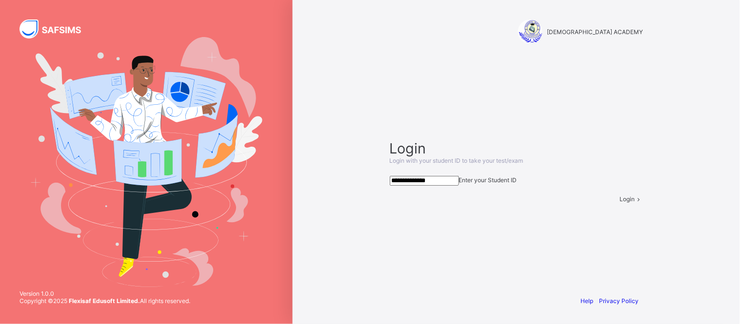
click at [416, 176] on input "**********" at bounding box center [424, 181] width 69 height 10
type input "**********"
click at [635, 203] on span at bounding box center [639, 199] width 8 height 7
drag, startPoint x: 454, startPoint y: 177, endPoint x: 324, endPoint y: 177, distance: 129.2
click at [324, 177] on div "**********" at bounding box center [516, 162] width 447 height 324
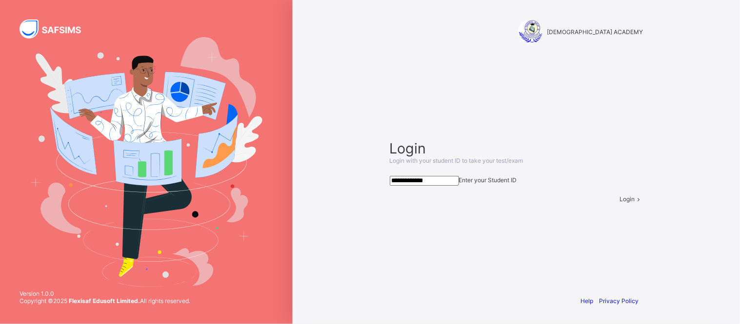
type input "**********"
click at [620, 203] on span "Login" at bounding box center [627, 199] width 15 height 7
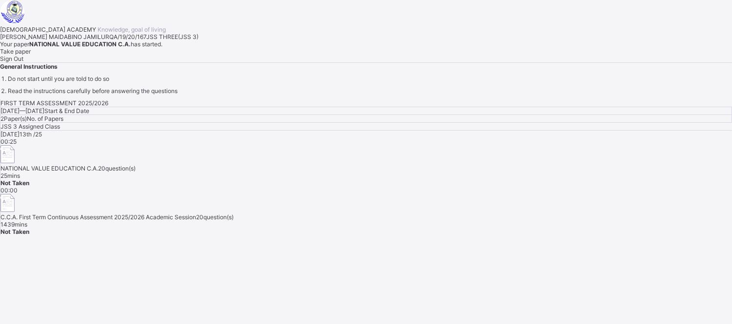
click at [125, 55] on div "Take paper" at bounding box center [366, 51] width 732 height 7
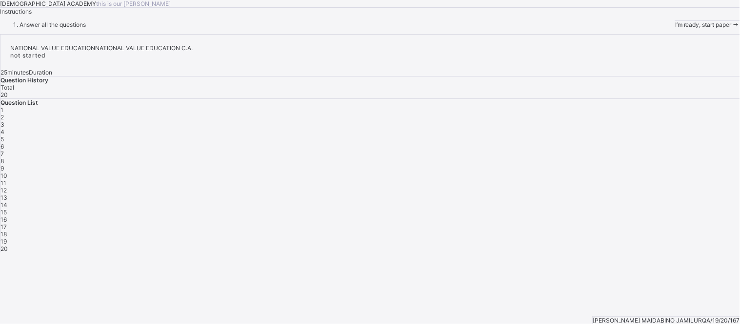
click at [666, 28] on icon at bounding box center [736, 24] width 8 height 7
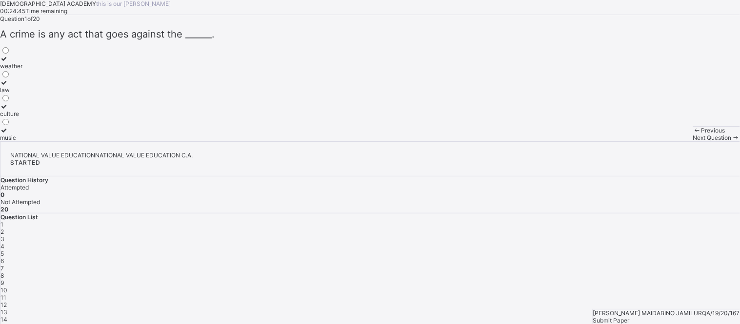
click at [22, 94] on div "law" at bounding box center [11, 89] width 22 height 7
click at [666, 141] on span "Next Question" at bounding box center [712, 137] width 39 height 7
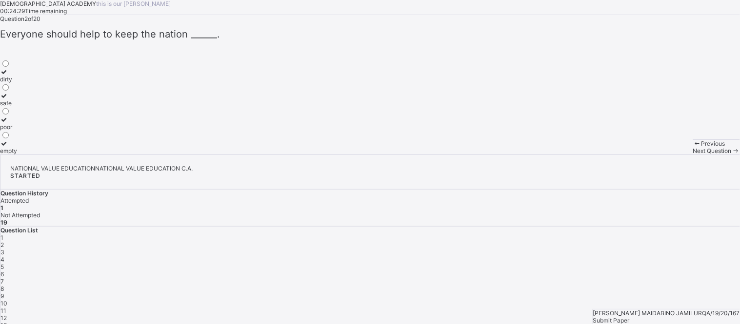
click at [17, 107] on label "safe" at bounding box center [8, 99] width 17 height 15
click at [666, 155] on div "Next Question" at bounding box center [716, 150] width 47 height 7
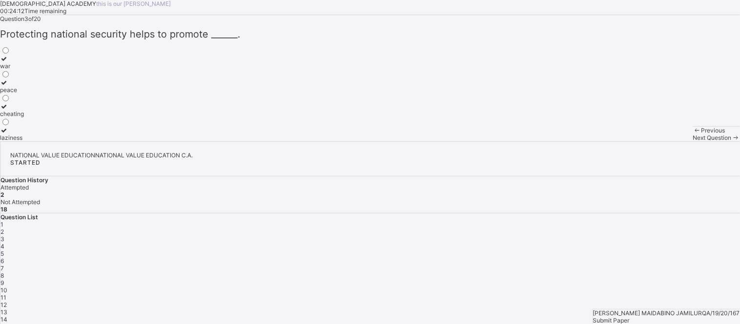
click at [24, 94] on div "peace" at bounding box center [12, 89] width 24 height 7
click at [666, 141] on div "Next Question" at bounding box center [716, 137] width 47 height 7
click at [49, 70] on label "Relate with others" at bounding box center [24, 62] width 49 height 15
click at [666, 141] on span "Next Question" at bounding box center [712, 137] width 39 height 7
click at [63, 94] on div "Emotional and financial" at bounding box center [31, 89] width 63 height 7
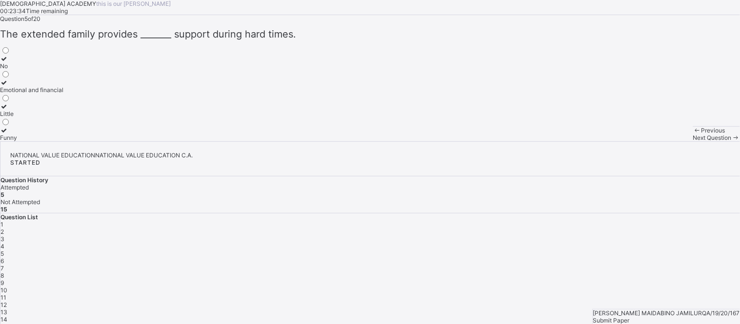
click at [666, 141] on span "Next Question" at bounding box center [712, 137] width 39 height 7
click at [55, 118] on label "fear and destruction" at bounding box center [27, 110] width 55 height 15
click at [666, 141] on span "Next Question" at bounding box center [712, 137] width 39 height 7
click at [28, 94] on div "vandalism" at bounding box center [14, 89] width 28 height 7
click at [666, 141] on span "Next Question" at bounding box center [712, 137] width 39 height 7
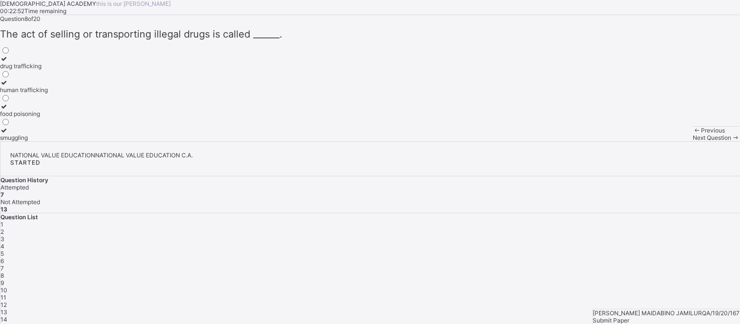
click at [48, 70] on div "drug trafficking" at bounding box center [24, 65] width 48 height 7
click at [666, 141] on div "Next Question" at bounding box center [716, 137] width 47 height 7
click at [93, 70] on div "moving people for illegal purposes" at bounding box center [46, 65] width 93 height 7
click at [666, 141] on span at bounding box center [736, 137] width 8 height 7
click at [79, 94] on div "stop others from doing wrong" at bounding box center [39, 89] width 79 height 7
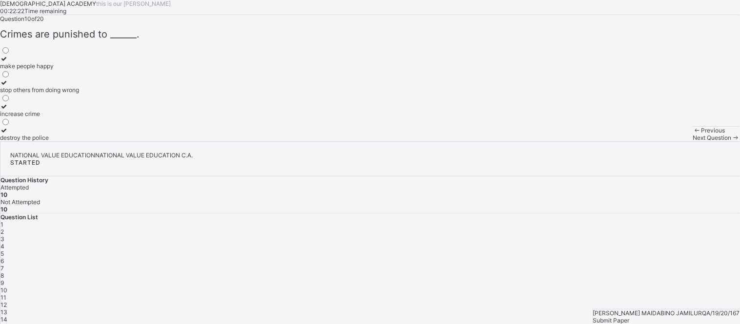
click at [666, 141] on div "Next Question" at bounding box center [716, 137] width 47 height 7
click at [67, 94] on div "Peacefully in the society" at bounding box center [33, 89] width 67 height 7
click at [666, 141] on span "Next Question" at bounding box center [712, 137] width 39 height 7
click at [67, 94] on div "Honest and hardworking" at bounding box center [33, 89] width 67 height 7
click at [666, 141] on span "Next Question" at bounding box center [712, 137] width 39 height 7
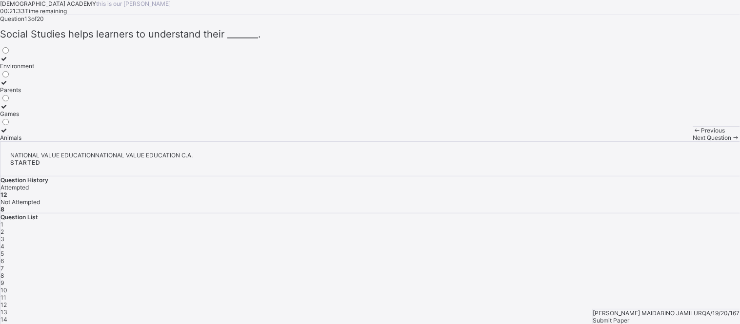
click at [34, 70] on label "Environment" at bounding box center [17, 62] width 34 height 15
click at [666, 141] on span "Next Question" at bounding box center [712, 137] width 39 height 7
click at [25, 94] on div "Topics" at bounding box center [12, 89] width 25 height 7
click at [666, 141] on span "Next Question" at bounding box center [712, 137] width 39 height 7
click at [23, 94] on div "Facts" at bounding box center [11, 89] width 23 height 7
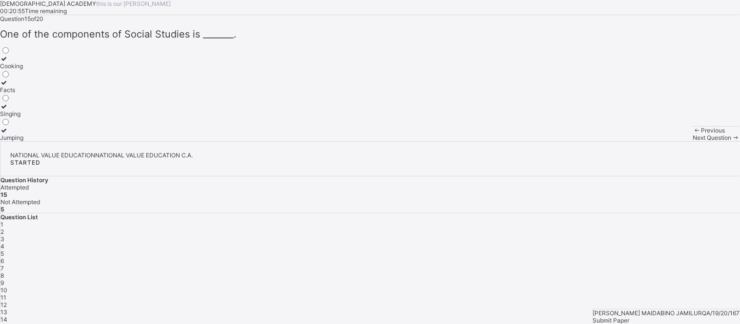
click at [666, 141] on span "Next Question" at bounding box center [712, 137] width 39 height 7
click at [75, 94] on div "belongs to a country by law" at bounding box center [37, 89] width 75 height 7
click at [666, 141] on icon at bounding box center [736, 137] width 8 height 7
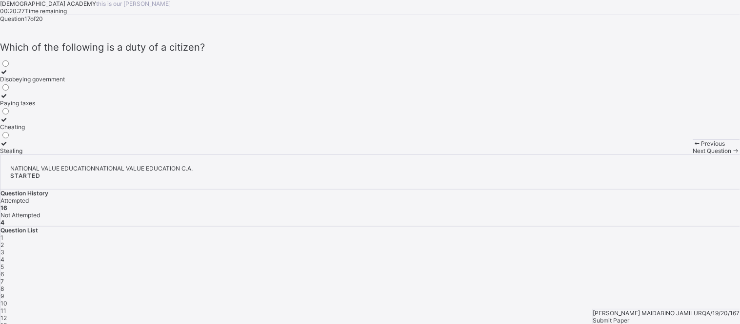
click at [65, 107] on div "Paying taxes" at bounding box center [32, 102] width 65 height 7
click at [666, 155] on span "Next Question" at bounding box center [712, 150] width 39 height 7
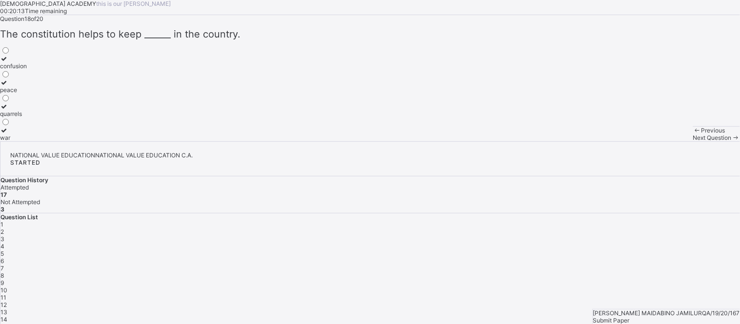
click at [27, 94] on div "peace" at bounding box center [13, 89] width 27 height 7
click at [666, 141] on span "Next Question" at bounding box center [712, 137] width 39 height 7
click at [25, 94] on div "rule book" at bounding box center [12, 89] width 25 height 7
click at [666, 141] on div "Next Question" at bounding box center [716, 137] width 47 height 7
click at [17, 94] on div "duties" at bounding box center [8, 89] width 17 height 7
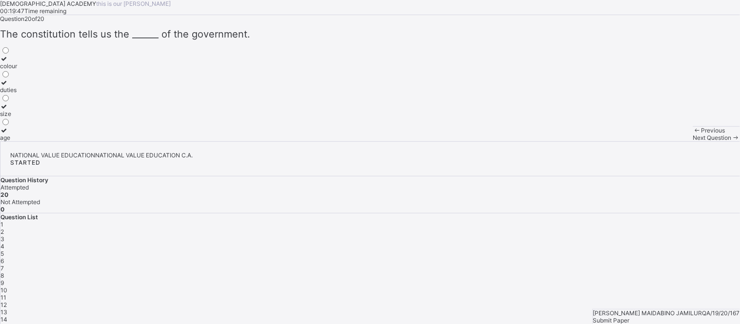
click at [666, 141] on span "Next Question" at bounding box center [712, 137] width 39 height 7
click at [3, 221] on span "1" at bounding box center [1, 224] width 3 height 7
click at [591, 228] on div "2" at bounding box center [369, 231] width 739 height 7
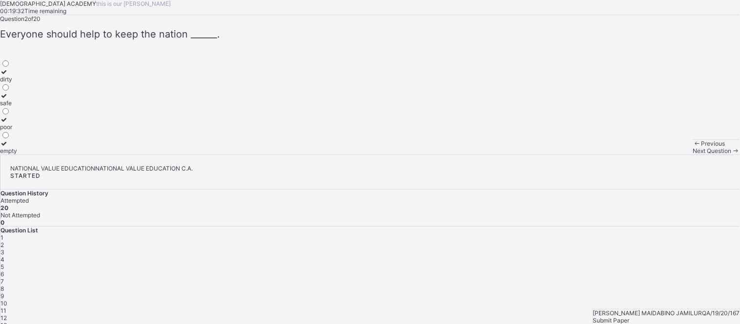
click at [4, 249] on span "3" at bounding box center [2, 252] width 4 height 7
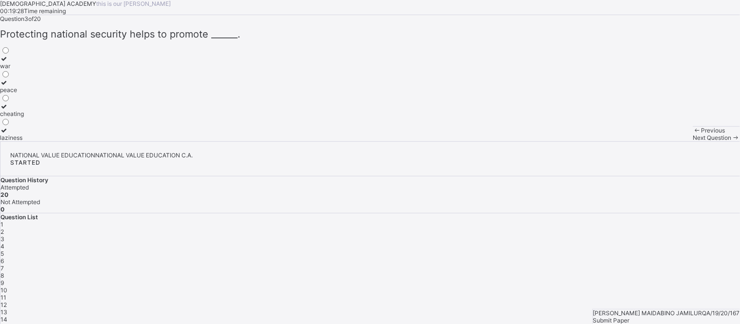
click at [4, 243] on span "4" at bounding box center [2, 246] width 4 height 7
click at [666, 258] on div "6" at bounding box center [369, 261] width 739 height 7
click at [666, 221] on div "1 2 3 4 5 6 7 8 9 10 11 12 13 14 15 16 17 18 19 20" at bounding box center [369, 294] width 739 height 146
drag, startPoint x: 725, startPoint y: 213, endPoint x: 716, endPoint y: 212, distance: 8.8
click at [666, 221] on div "1 2 3 4 5 6 7 8 9 10 11 12 13 14 15 16 17 18 19 20" at bounding box center [369, 294] width 739 height 146
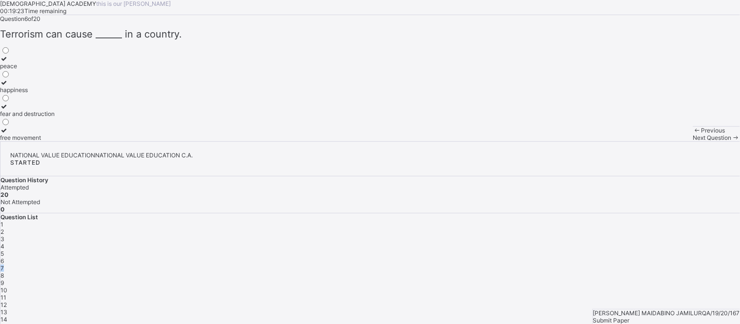
click at [4, 265] on span "7" at bounding box center [1, 268] width 3 height 7
click at [4, 272] on span "8" at bounding box center [1, 275] width 3 height 7
click at [591, 279] on div "9" at bounding box center [369, 282] width 739 height 7
click at [618, 287] on div "10" at bounding box center [369, 290] width 739 height 7
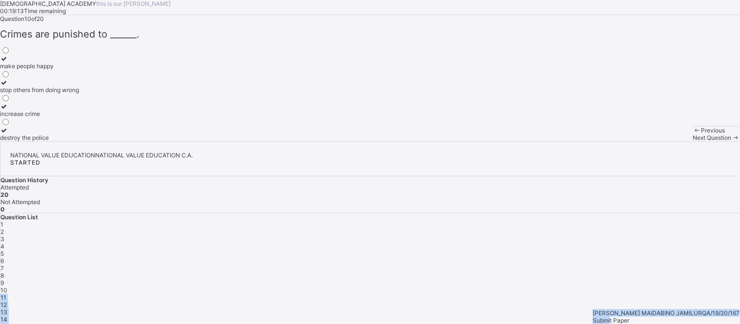
drag, startPoint x: 618, startPoint y: 231, endPoint x: 704, endPoint y: 296, distance: 107.3
click at [666, 292] on div "NATIONAL VALUE EDUCATION NATIONAL VALUE EDUCATION C.A. STARTED Question History…" at bounding box center [369, 254] width 739 height 225
click at [666, 292] on div "Submit Paper" at bounding box center [666, 320] width 147 height 7
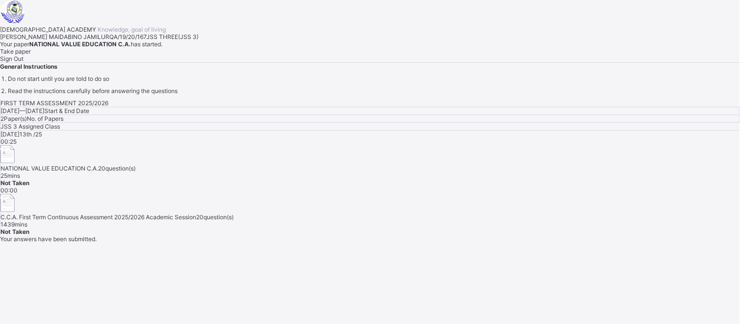
click at [23, 62] on span "Sign Out" at bounding box center [11, 58] width 23 height 7
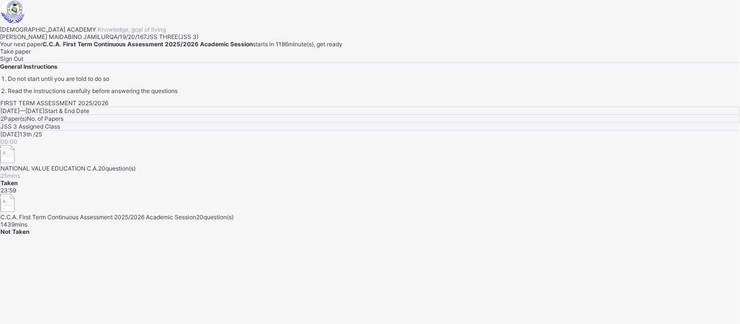
click at [162, 62] on div "Sign Out" at bounding box center [370, 58] width 740 height 7
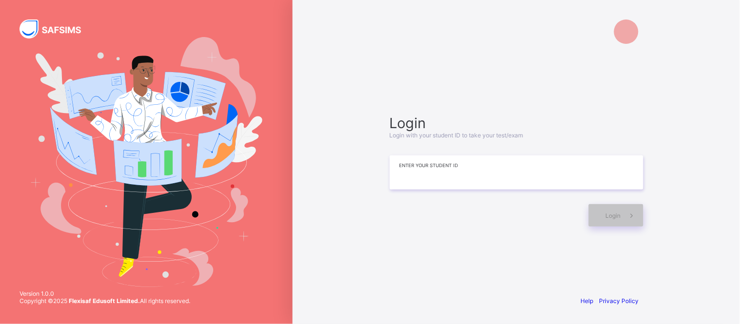
click at [426, 168] on input at bounding box center [517, 173] width 254 height 34
type input "*"
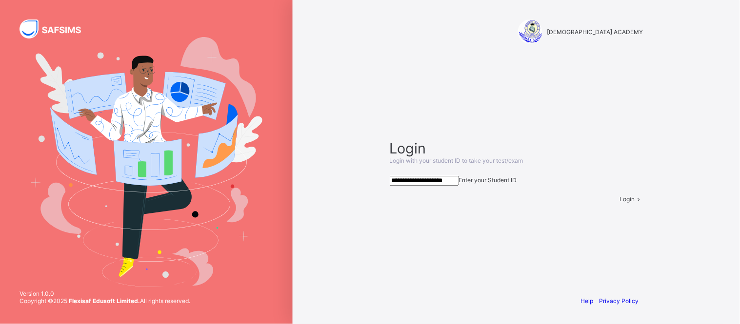
type input "**********"
click at [620, 203] on span "Login" at bounding box center [627, 199] width 15 height 7
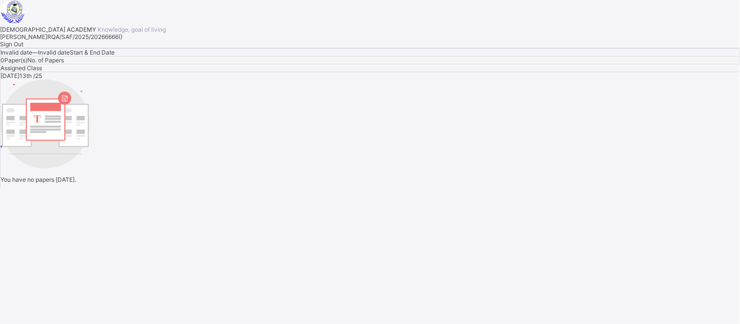
click at [23, 48] on span "Sign Out" at bounding box center [11, 43] width 23 height 7
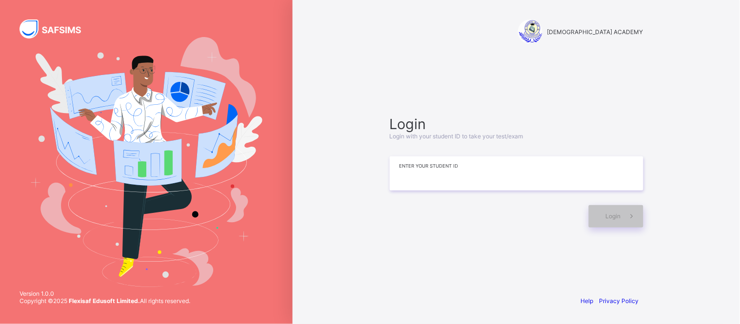
click at [431, 172] on input at bounding box center [517, 174] width 254 height 34
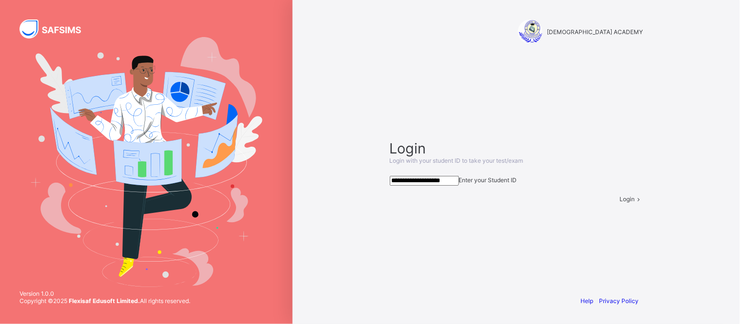
click at [635, 203] on span at bounding box center [639, 199] width 8 height 7
click at [436, 176] on input "**********" at bounding box center [424, 181] width 69 height 10
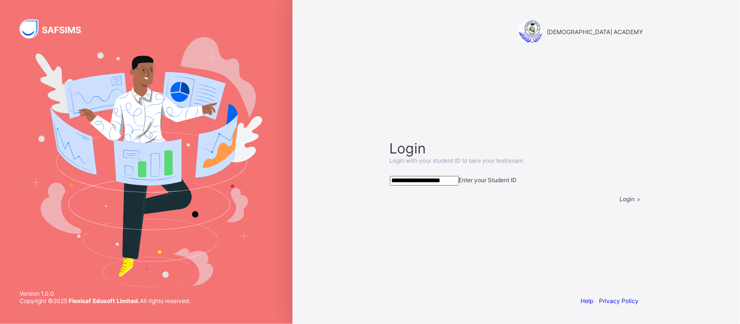
click at [459, 176] on input "**********" at bounding box center [424, 181] width 69 height 10
type input "**********"
click at [635, 203] on span at bounding box center [639, 199] width 8 height 7
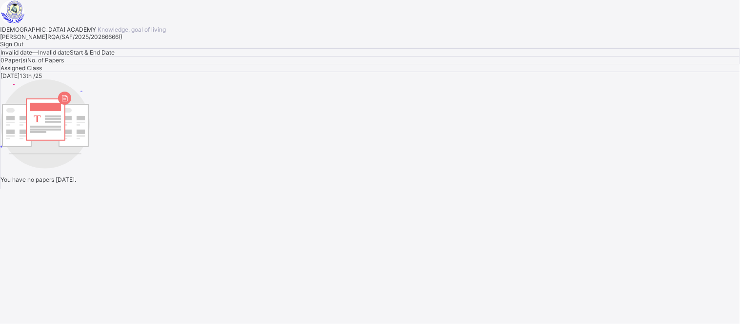
click at [23, 48] on span "Sign Out" at bounding box center [11, 43] width 23 height 7
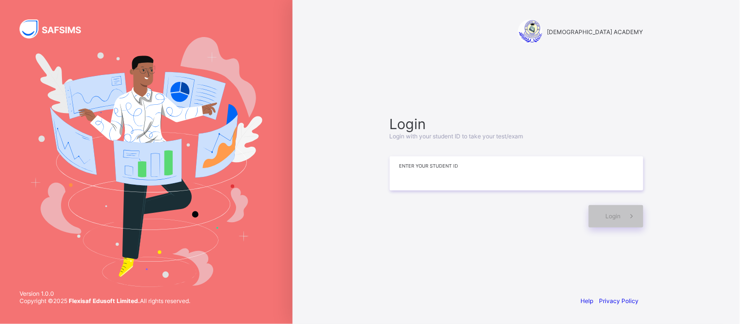
click at [517, 176] on input at bounding box center [517, 174] width 254 height 34
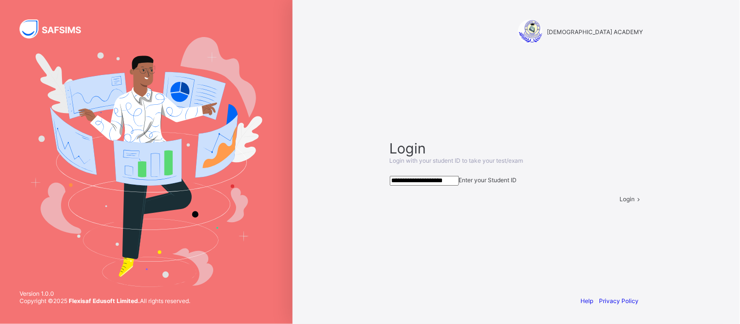
type input "**********"
click at [620, 203] on span "Login" at bounding box center [627, 199] width 15 height 7
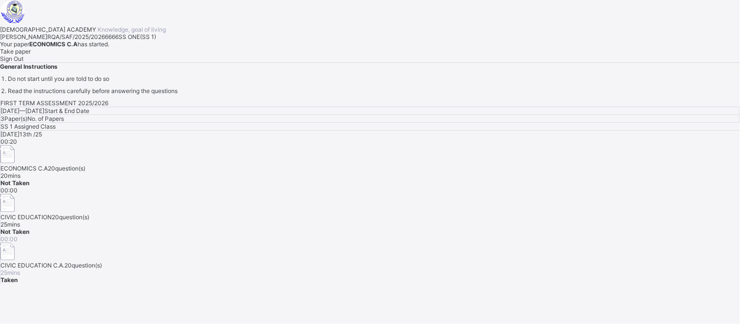
click at [31, 55] on span "Take paper" at bounding box center [15, 51] width 31 height 7
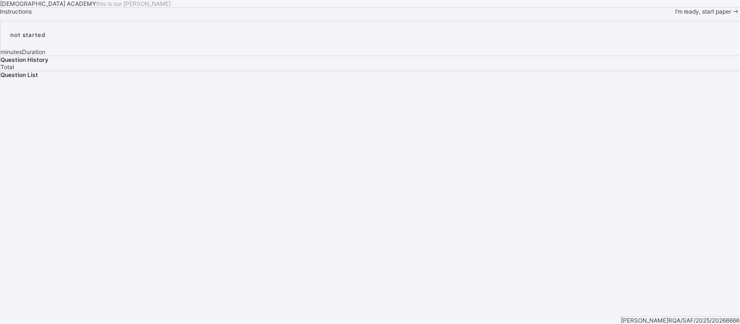
click at [666, 15] on span "I’m ready, start paper" at bounding box center [703, 11] width 57 height 7
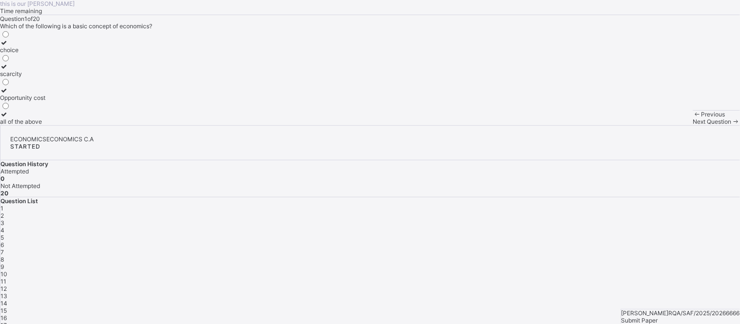
click at [666, 125] on div "Next Question" at bounding box center [716, 121] width 47 height 7
click at [564, 205] on div "1" at bounding box center [369, 208] width 739 height 7
click at [45, 78] on div "scarcity" at bounding box center [22, 73] width 45 height 7
click at [666, 125] on div "Next Question" at bounding box center [716, 121] width 47 height 7
click at [36, 78] on label "total cost" at bounding box center [18, 70] width 36 height 15
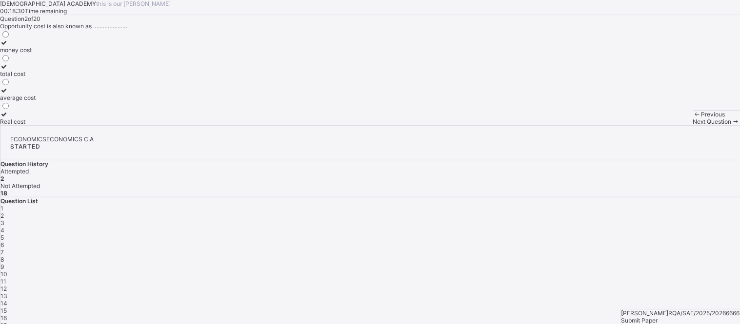
click at [666, 125] on span "Next Question" at bounding box center [712, 121] width 39 height 7
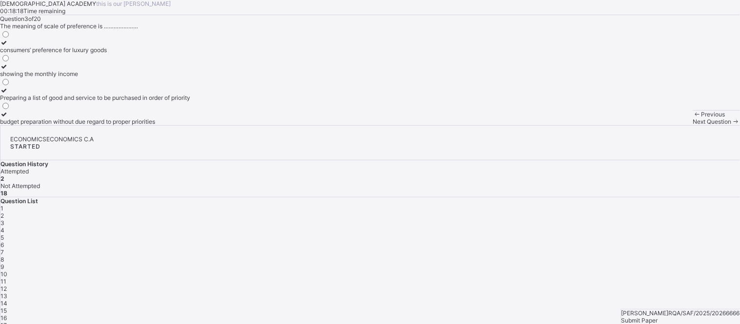
click at [3, 205] on span "1" at bounding box center [1, 208] width 3 height 7
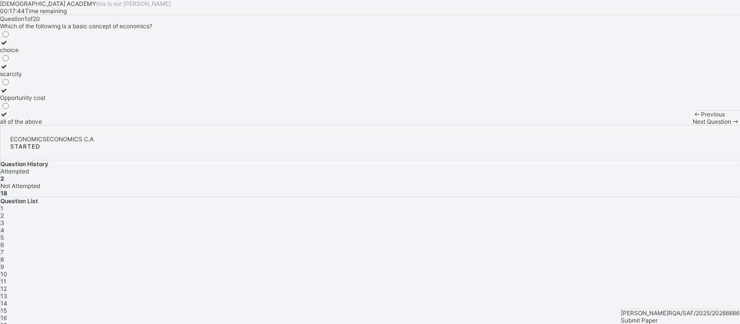
click at [45, 125] on label "all of the above" at bounding box center [22, 118] width 45 height 15
click at [4, 212] on span "2" at bounding box center [1, 215] width 3 height 7
click at [4, 219] on span "3" at bounding box center [2, 222] width 4 height 7
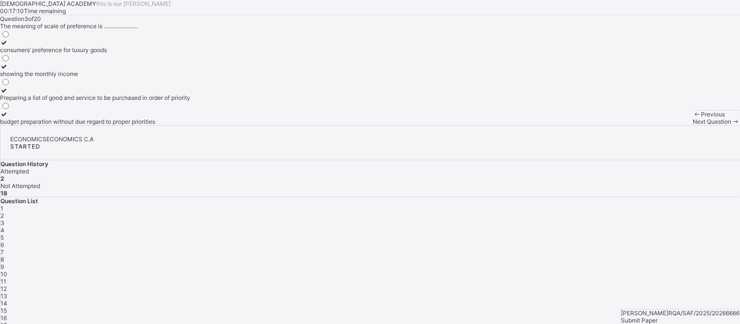
click at [93, 78] on div "showing the monthly income" at bounding box center [95, 73] width 190 height 7
click at [666, 125] on div "Next Question" at bounding box center [716, 121] width 47 height 7
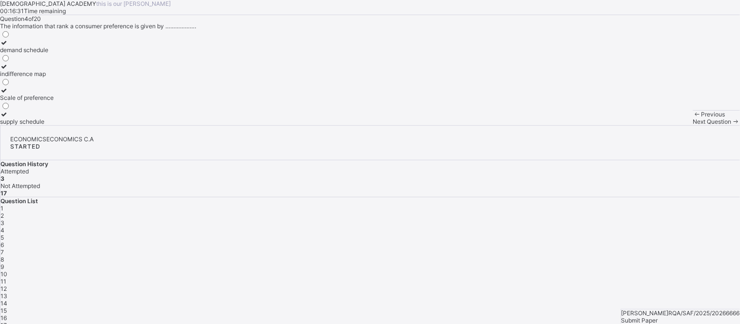
click at [54, 54] on div "demand schedule" at bounding box center [27, 49] width 54 height 7
click at [666, 125] on span "Next Question" at bounding box center [712, 121] width 39 height 7
click at [633, 227] on div "4" at bounding box center [369, 230] width 739 height 7
click at [54, 54] on div "demand schedule" at bounding box center [27, 49] width 54 height 7
click at [666, 125] on span "Next Question" at bounding box center [712, 121] width 39 height 7
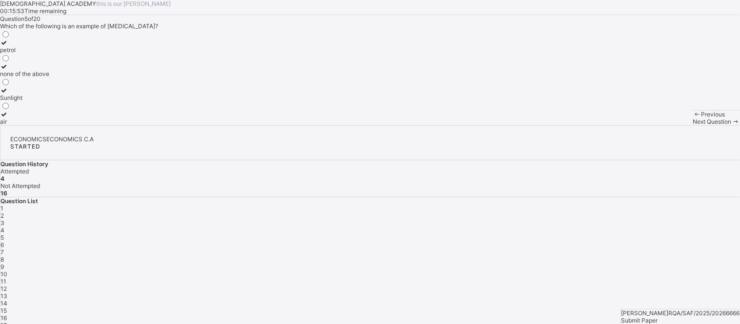
click at [49, 101] on div "Sunlight" at bounding box center [24, 97] width 49 height 7
click at [666, 125] on span "Next Question" at bounding box center [712, 121] width 39 height 7
click at [665, 234] on div "5" at bounding box center [369, 237] width 739 height 7
click at [49, 78] on label "none of the above" at bounding box center [24, 70] width 49 height 15
click at [666, 125] on span "Next Question" at bounding box center [712, 121] width 39 height 7
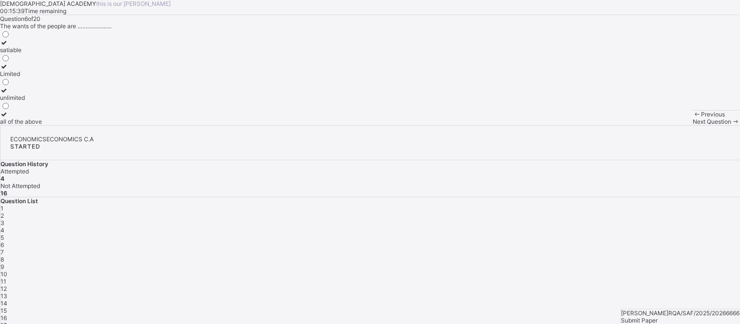
click at [4, 234] on span "5" at bounding box center [1, 237] width 3 height 7
click at [49, 54] on div "petrol" at bounding box center [24, 49] width 49 height 7
click at [666, 125] on icon at bounding box center [736, 121] width 8 height 7
click at [42, 78] on label "Limited" at bounding box center [21, 70] width 42 height 15
click at [42, 54] on div "satiable" at bounding box center [21, 49] width 42 height 7
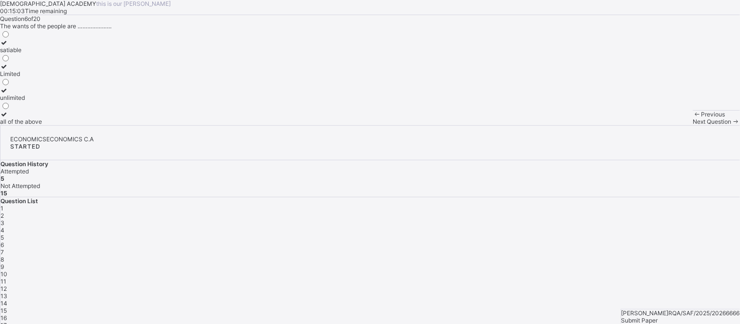
click at [42, 101] on label "unlimited" at bounding box center [21, 94] width 42 height 15
click at [42, 125] on div "all of the above" at bounding box center [21, 121] width 42 height 7
drag, startPoint x: 508, startPoint y: 304, endPoint x: 489, endPoint y: 313, distance: 21.2
click at [666, 125] on div "Previous Next Question" at bounding box center [716, 117] width 47 height 15
click at [666, 125] on div "Next Question" at bounding box center [716, 121] width 47 height 7
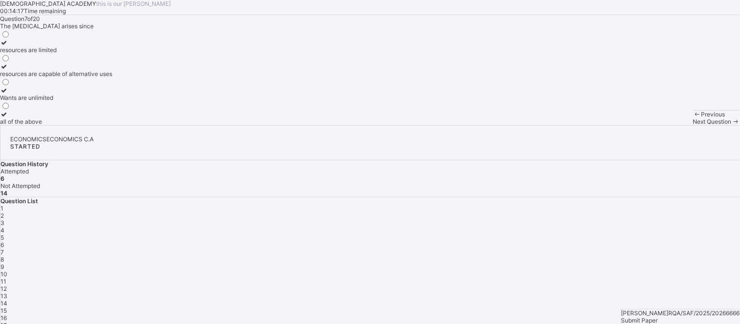
click at [96, 54] on div "resources are limited" at bounding box center [56, 49] width 112 height 7
click at [81, 101] on label "Wants are unlimited" at bounding box center [56, 94] width 112 height 15
click at [666, 125] on span "Next Question" at bounding box center [712, 121] width 39 height 7
click at [666, 205] on div "1 2 3 4 5 6 7 8 9 10 11 12 13 14 15 16 17 18 19 20" at bounding box center [369, 278] width 739 height 146
click at [666, 249] on div "7" at bounding box center [369, 252] width 739 height 7
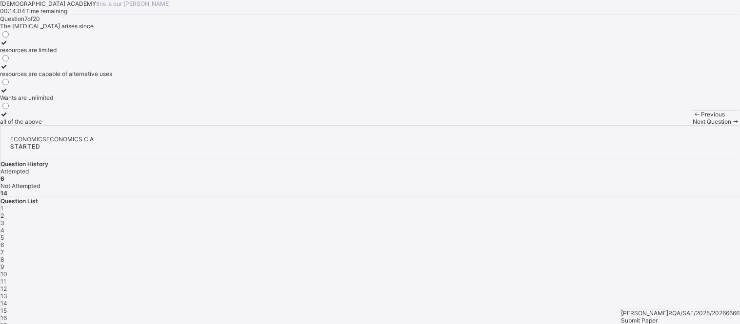
click at [112, 101] on div "Wants are unlimited" at bounding box center [56, 97] width 112 height 7
click at [666, 125] on span "Next Question" at bounding box center [712, 121] width 39 height 7
click at [90, 54] on label "scarcity and the need for choice" at bounding box center [45, 46] width 90 height 15
click at [666, 125] on span "Next Question" at bounding box center [712, 121] width 39 height 7
click at [113, 101] on div "redistribute income between rich and poor" at bounding box center [67, 97] width 135 height 7
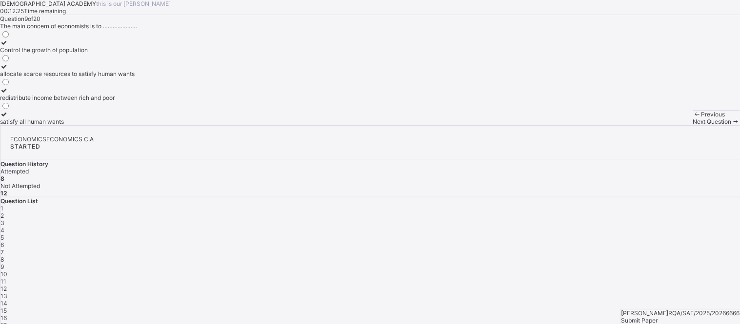
click at [666, 125] on div "Next Question" at bounding box center [716, 121] width 47 height 7
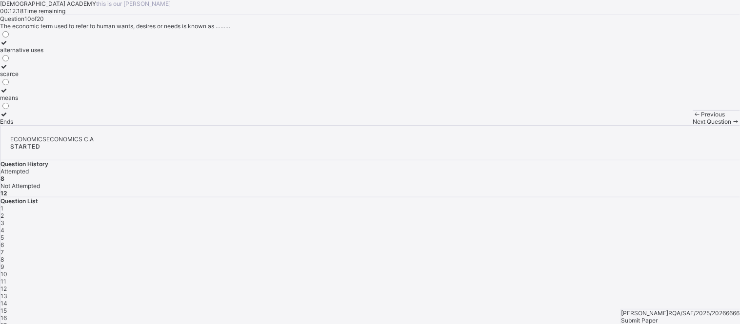
click at [43, 101] on label "means" at bounding box center [21, 94] width 43 height 15
click at [666, 125] on div "Next Question" at bounding box center [716, 121] width 47 height 7
click at [4, 263] on span "9" at bounding box center [1, 266] width 3 height 7
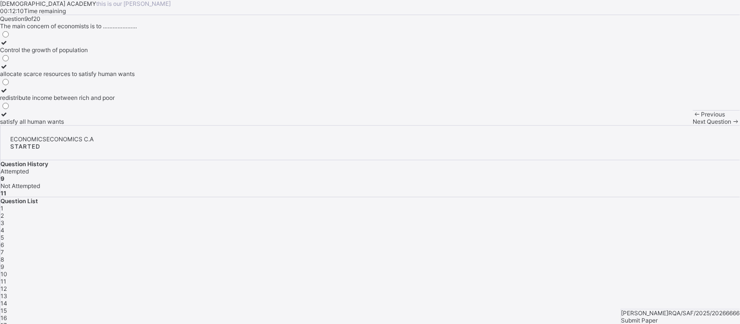
click at [111, 101] on div "redistribute income between rich and poor" at bounding box center [67, 97] width 135 height 7
click at [666, 125] on div "Next Question" at bounding box center [716, 121] width 47 height 7
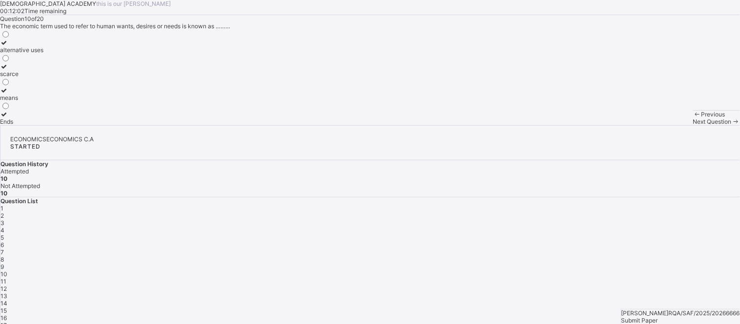
click at [644, 278] on div "11" at bounding box center [369, 281] width 739 height 7
click at [91, 125] on label "creation of utility" at bounding box center [45, 118] width 91 height 15
click at [666, 125] on div "Next Question" at bounding box center [716, 121] width 47 height 7
click at [32, 54] on label "politics" at bounding box center [16, 46] width 32 height 15
click at [666, 125] on span "Next Question" at bounding box center [712, 121] width 39 height 7
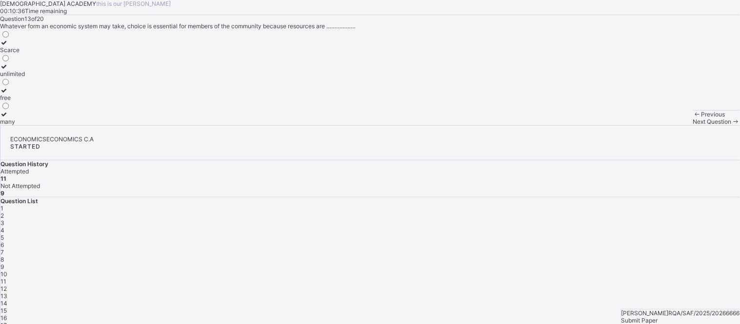
click at [661, 285] on div "12" at bounding box center [369, 288] width 739 height 7
click at [32, 54] on div "politics" at bounding box center [16, 49] width 32 height 7
click at [666, 125] on icon at bounding box center [736, 121] width 8 height 7
click at [659, 285] on div "12" at bounding box center [369, 288] width 739 height 7
click at [32, 54] on div "politics" at bounding box center [16, 49] width 32 height 7
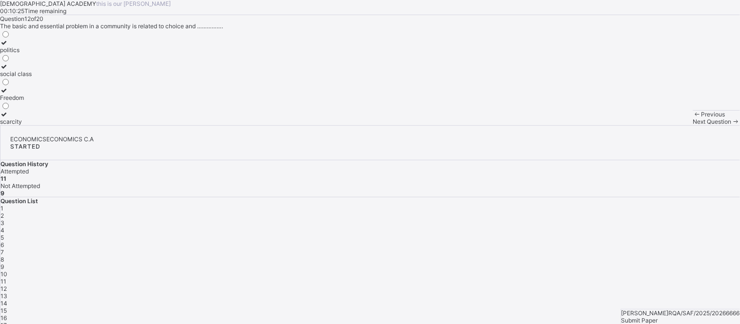
click at [666, 125] on icon at bounding box center [736, 121] width 8 height 7
click at [7, 285] on span "12" at bounding box center [3, 288] width 6 height 7
click at [7, 292] on span "13" at bounding box center [3, 296] width 7 height 7
click at [25, 101] on label "free" at bounding box center [12, 94] width 25 height 15
click at [666, 125] on span "Next Question" at bounding box center [712, 121] width 39 height 7
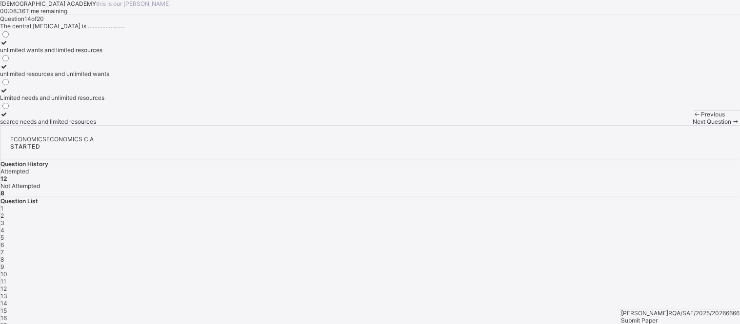
click at [666, 292] on div "13" at bounding box center [369, 296] width 739 height 7
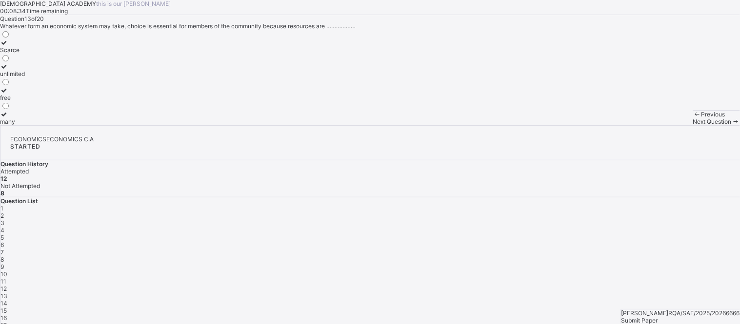
click at [25, 101] on label "free" at bounding box center [12, 94] width 25 height 15
click at [666, 125] on span "Next Question" at bounding box center [712, 121] width 39 height 7
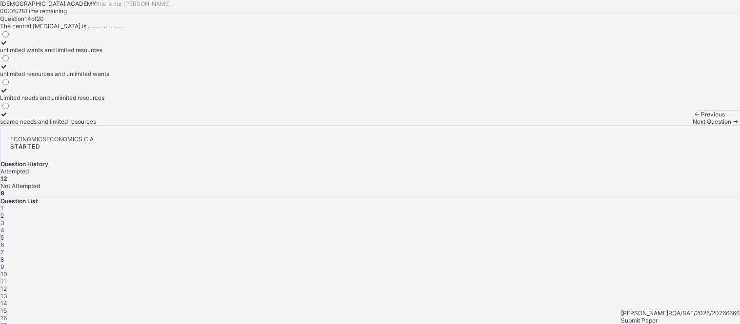
click at [7, 292] on span "13" at bounding box center [3, 296] width 7 height 7
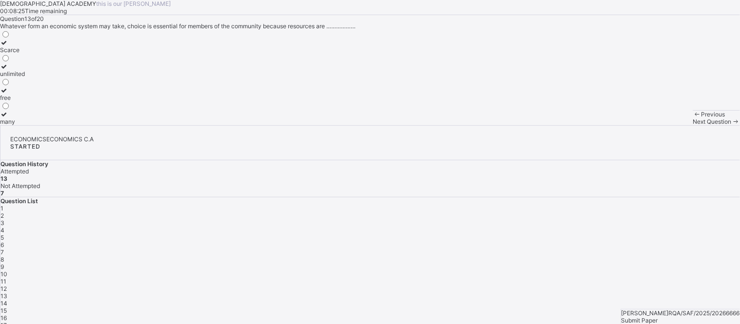
click at [25, 101] on div "free" at bounding box center [12, 97] width 25 height 7
click at [666, 125] on span at bounding box center [736, 121] width 8 height 7
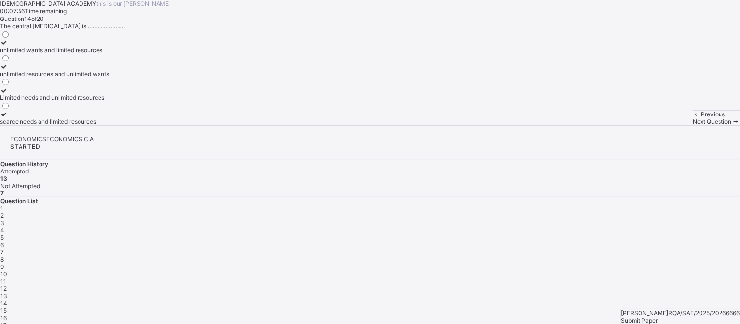
click at [109, 101] on div "Limited needs and unlimited resources" at bounding box center [54, 97] width 109 height 7
click at [666, 125] on span "Next Question" at bounding box center [712, 121] width 39 height 7
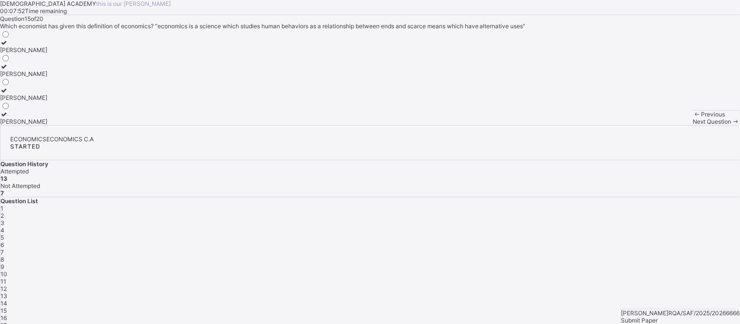
click at [7, 292] on span "14" at bounding box center [3, 303] width 7 height 7
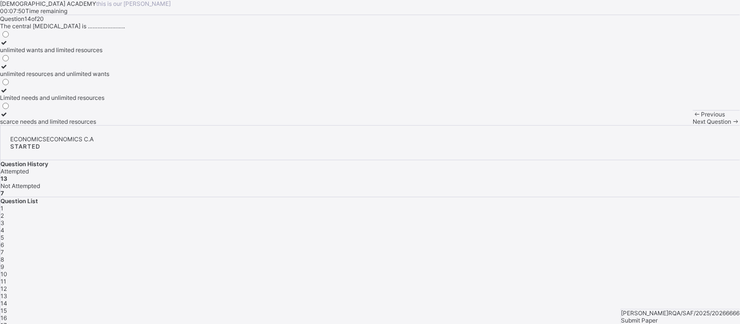
click at [109, 101] on label "Limited needs and unlimited resources" at bounding box center [54, 94] width 109 height 15
click at [666, 125] on span "Next Question" at bounding box center [712, 121] width 39 height 7
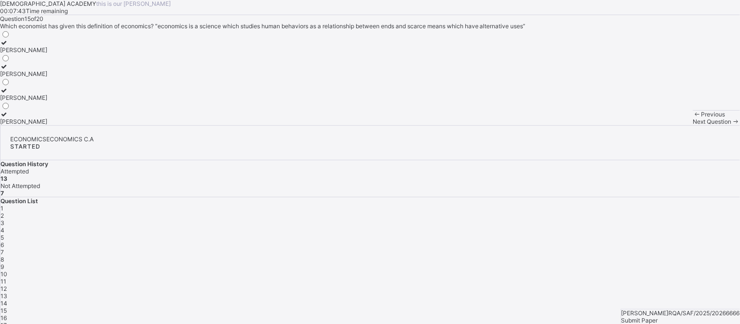
click at [666, 292] on div "14" at bounding box center [369, 303] width 739 height 7
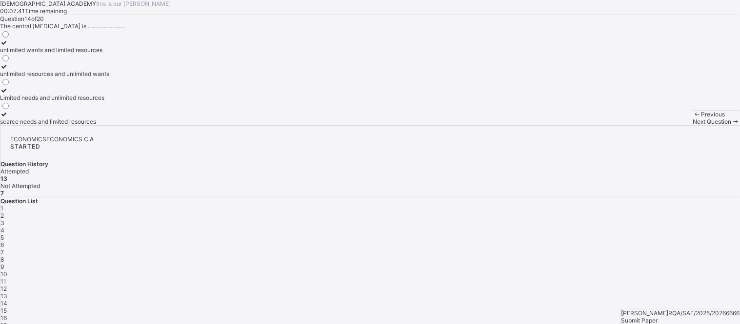
click at [109, 101] on div "Limited needs and unlimited resources" at bounding box center [54, 97] width 109 height 7
click at [666, 125] on span "Next Question" at bounding box center [712, 121] width 39 height 7
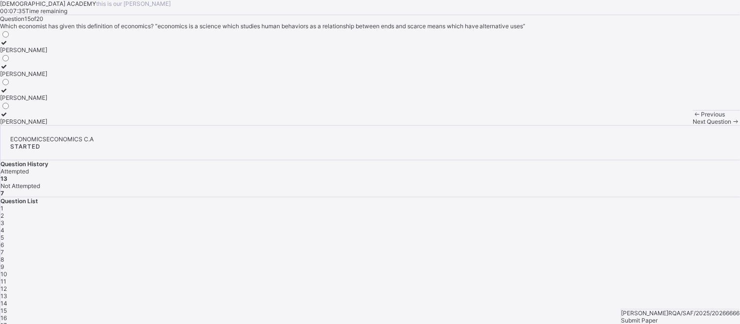
click at [7, 292] on span "14" at bounding box center [3, 303] width 7 height 7
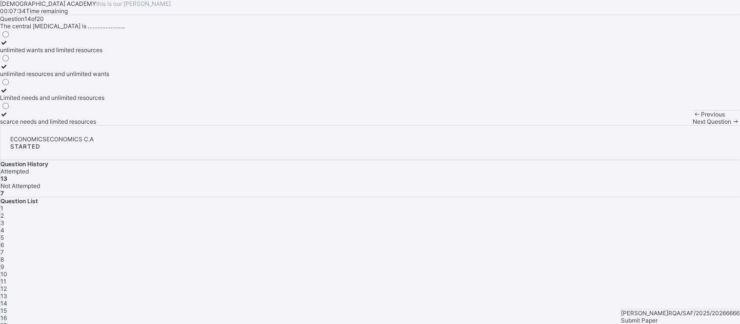
click at [109, 101] on div "Limited needs and unlimited resources" at bounding box center [54, 97] width 109 height 7
click at [666, 125] on span "Next Question" at bounding box center [712, 121] width 39 height 7
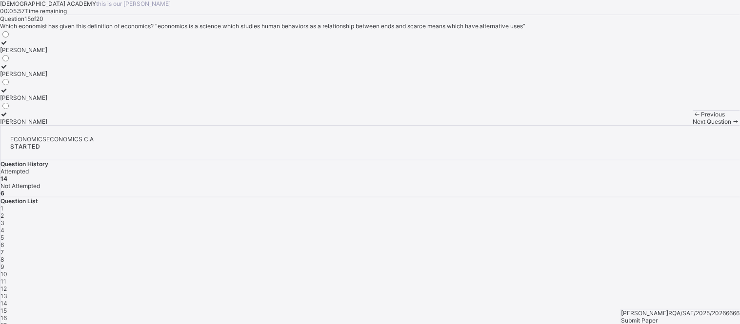
click at [47, 54] on label "[PERSON_NAME]" at bounding box center [23, 46] width 47 height 15
click at [666, 125] on span at bounding box center [736, 121] width 8 height 7
drag, startPoint x: 569, startPoint y: 226, endPoint x: 560, endPoint y: 238, distance: 14.9
click at [560, 238] on div "1 2 3 4 5 6 7 8 9 10 11 12 13 14 15 16 17 18 19 20" at bounding box center [369, 278] width 739 height 146
click at [7, 292] on span "15" at bounding box center [3, 310] width 6 height 7
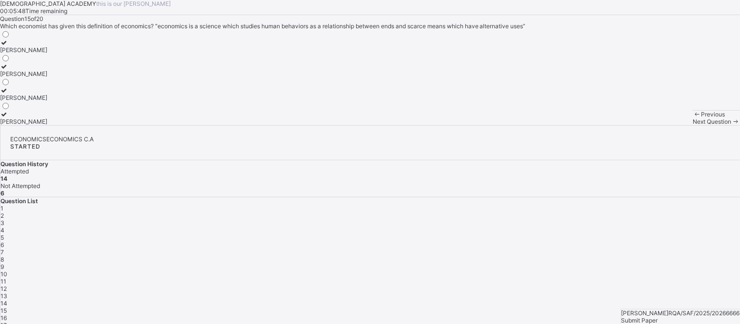
click at [47, 54] on div "[PERSON_NAME]" at bounding box center [23, 49] width 47 height 7
click at [666, 125] on span "Next Question" at bounding box center [712, 121] width 39 height 7
click at [7, 292] on span "15" at bounding box center [3, 310] width 6 height 7
click at [47, 54] on label "[PERSON_NAME]" at bounding box center [23, 46] width 47 height 15
click at [666, 125] on div "Next Question" at bounding box center [716, 121] width 47 height 7
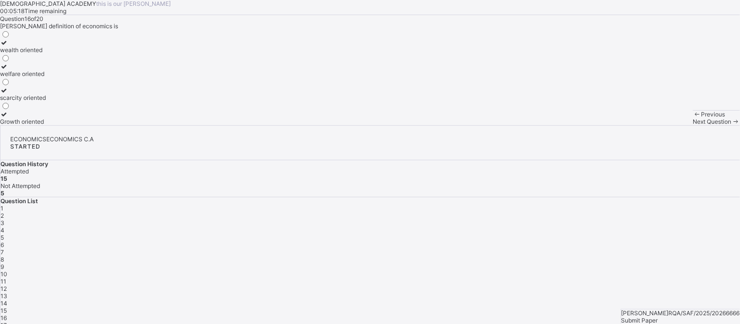
click at [46, 78] on div "welfare oriented" at bounding box center [23, 73] width 46 height 7
click at [46, 125] on label "Growth oriented" at bounding box center [23, 118] width 46 height 15
click at [666, 125] on span "Next Question" at bounding box center [712, 121] width 39 height 7
click at [35, 54] on div "compete" at bounding box center [17, 49] width 35 height 7
click at [666, 125] on span "Next Question" at bounding box center [712, 121] width 39 height 7
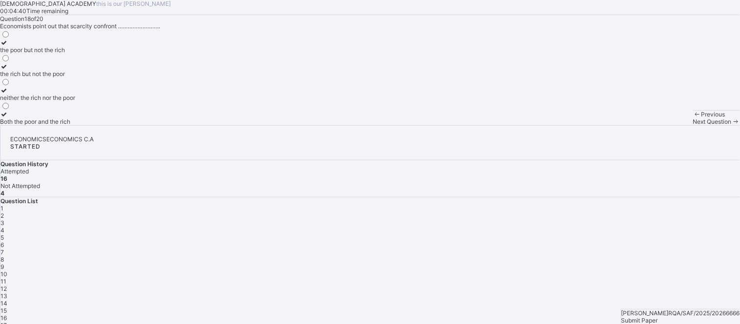
click at [7, 292] on span "17" at bounding box center [3, 325] width 6 height 7
click at [35, 54] on label "compete" at bounding box center [17, 46] width 35 height 15
click at [666, 125] on div "Next Question" at bounding box center [716, 121] width 47 height 7
click at [612, 292] on div "17" at bounding box center [369, 325] width 739 height 7
click at [35, 54] on div "compete" at bounding box center [17, 49] width 35 height 7
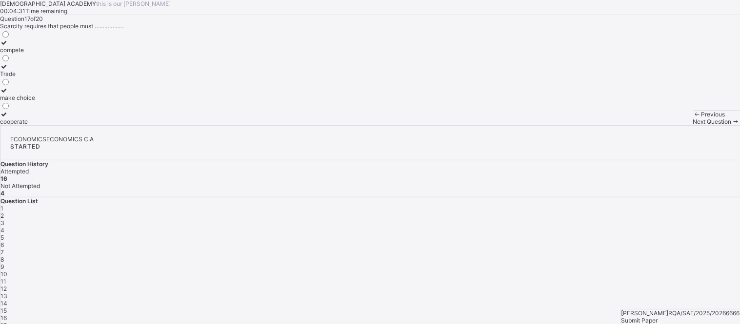
click at [666, 125] on div "Next Question" at bounding box center [716, 121] width 47 height 7
click at [7, 292] on span "17" at bounding box center [3, 325] width 6 height 7
click at [35, 54] on label "compete" at bounding box center [17, 46] width 35 height 15
click at [666, 125] on span "Next Question" at bounding box center [712, 121] width 39 height 7
click at [7, 292] on span "17" at bounding box center [3, 325] width 6 height 7
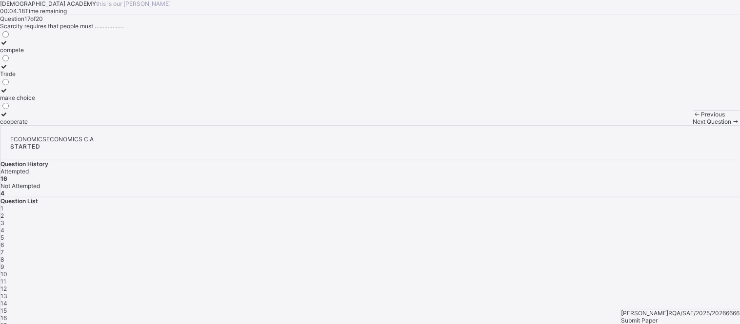
click at [35, 54] on label "compete" at bounding box center [17, 46] width 35 height 15
click at [666, 125] on span "Next Question" at bounding box center [712, 121] width 39 height 7
click at [614, 292] on div "17" at bounding box center [369, 325] width 739 height 7
click at [75, 78] on label "the rich but not the poor" at bounding box center [37, 70] width 75 height 15
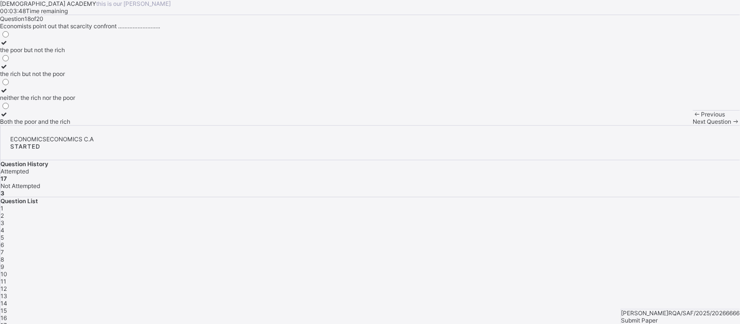
click at [666, 125] on icon at bounding box center [736, 121] width 8 height 7
click at [75, 78] on div "the rich but not the poor" at bounding box center [37, 73] width 75 height 7
click at [666, 125] on div "Next Question" at bounding box center [716, 121] width 47 height 7
click at [94, 78] on div "make choice to cope with scarcity" at bounding box center [47, 73] width 94 height 7
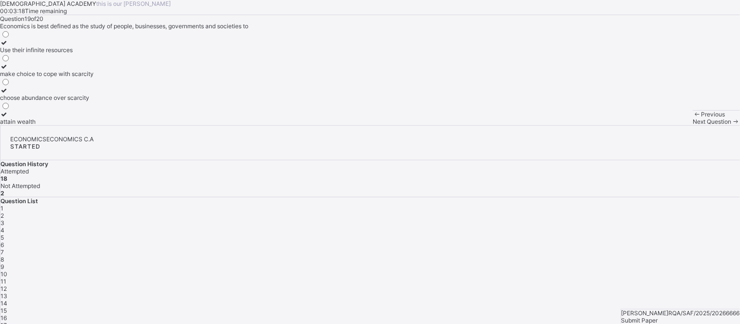
click at [666, 125] on span "Next Question" at bounding box center [712, 121] width 39 height 7
click at [49, 78] on div "health" at bounding box center [24, 73] width 49 height 7
click at [94, 78] on div "make choice to cope with scarcity" at bounding box center [47, 73] width 94 height 7
click at [666, 125] on span "Next Question" at bounding box center [712, 121] width 39 height 7
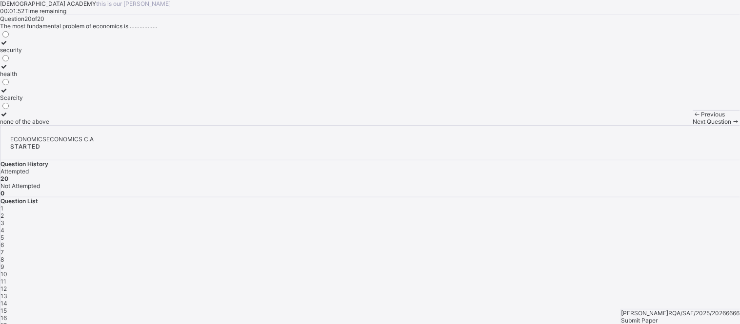
click at [300, 125] on div "Question 20 of 20 The most fundamental problem of economics is …………….. security…" at bounding box center [370, 70] width 740 height 110
click at [635, 278] on div "11" at bounding box center [369, 281] width 739 height 7
click at [4, 227] on span "4" at bounding box center [2, 230] width 4 height 7
click at [658, 292] on span "Submit Paper" at bounding box center [639, 320] width 37 height 7
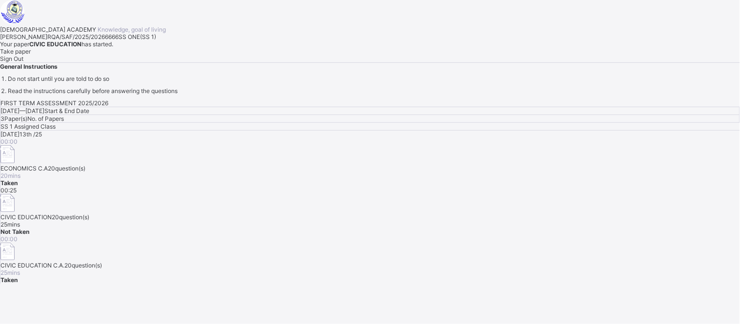
click at [23, 62] on span "Sign Out" at bounding box center [11, 58] width 23 height 7
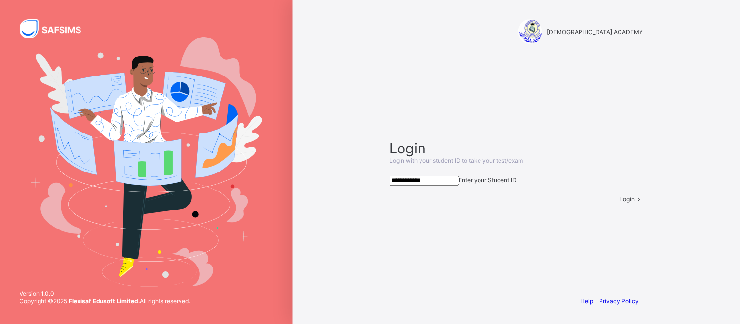
type input "**********"
click at [620, 203] on span "Login" at bounding box center [627, 199] width 15 height 7
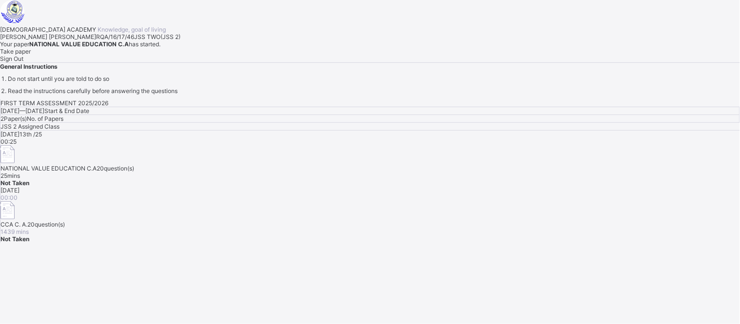
click at [123, 55] on div "Take paper" at bounding box center [370, 51] width 740 height 7
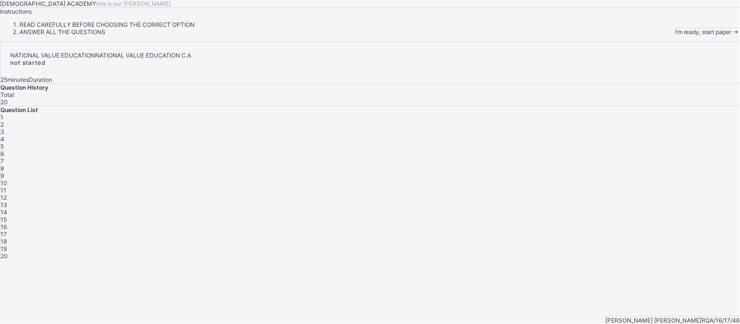
click at [666, 36] on div "I’m ready, start paper" at bounding box center [707, 31] width 65 height 7
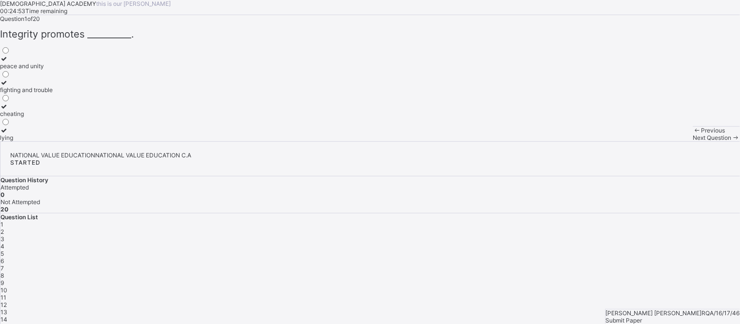
click at [53, 70] on div "peace and unity" at bounding box center [26, 65] width 53 height 7
click at [666, 141] on div "Next Question" at bounding box center [716, 137] width 47 height 7
click at [35, 70] on label "integrity" at bounding box center [17, 62] width 35 height 15
click at [666, 141] on span "Next Question" at bounding box center [712, 137] width 39 height 7
click at [65, 70] on div "corruption and cheating" at bounding box center [32, 65] width 65 height 7
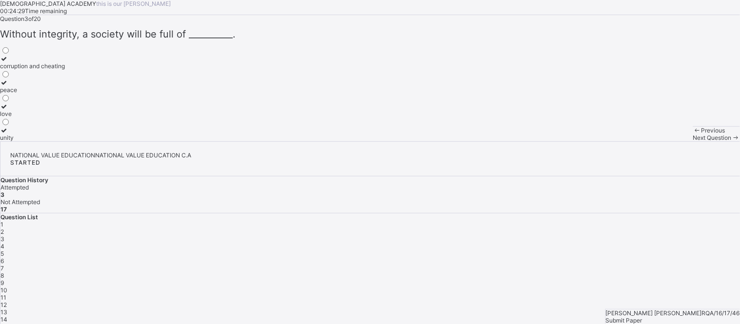
click at [666, 141] on span "Next Question" at bounding box center [712, 137] width 39 height 7
click at [69, 70] on label "being sincere and truthful" at bounding box center [34, 62] width 69 height 15
click at [666, 141] on span "Next Question" at bounding box center [712, 137] width 39 height 7
click at [37, 70] on div "good citizens" at bounding box center [18, 65] width 37 height 7
click at [666, 141] on div "Next Question" at bounding box center [716, 137] width 47 height 7
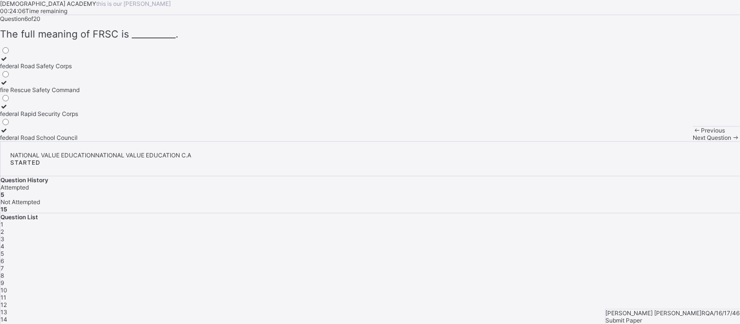
click at [79, 70] on label "federal Road Safety Corps" at bounding box center [39, 62] width 79 height 15
click at [666, 141] on span at bounding box center [736, 137] width 8 height 7
click at [79, 70] on div "Protecting lives and property" at bounding box center [39, 65] width 79 height 7
click at [666, 141] on div "Next Question" at bounding box center [716, 137] width 47 height 7
click at [66, 70] on div "lock doors and windows" at bounding box center [33, 65] width 66 height 7
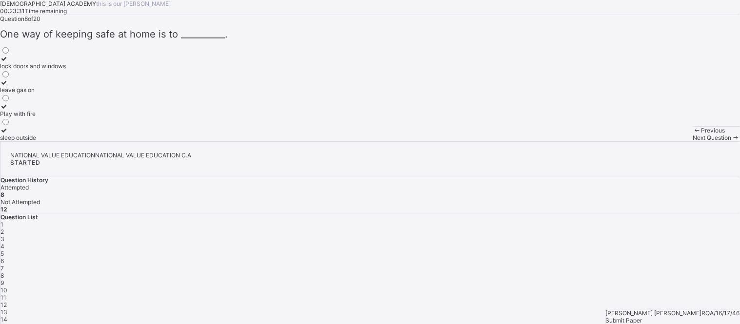
click at [666, 141] on span "Next Question" at bounding box center [712, 137] width 39 height 7
click at [55, 70] on div "Obeying traffic rules" at bounding box center [27, 65] width 55 height 7
click at [666, 141] on span "Next Question" at bounding box center [712, 137] width 39 height 7
click at [59, 141] on div "Safety and protection Laziness Corruption Fighting" at bounding box center [29, 94] width 59 height 96
click at [59, 70] on div "Safety and protection" at bounding box center [29, 65] width 59 height 7
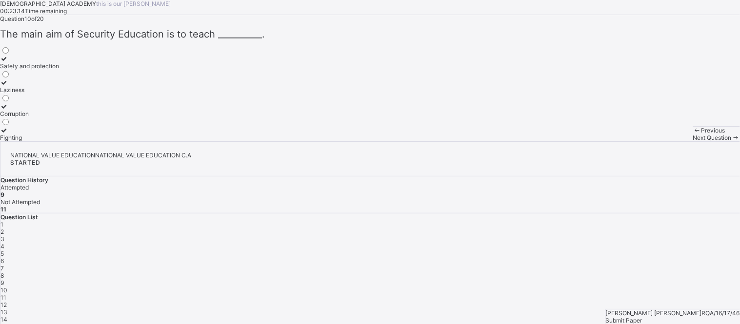
click at [666, 141] on div "Next Question" at bounding box center [716, 137] width 47 height 7
click at [19, 70] on label "School" at bounding box center [9, 62] width 19 height 15
click at [666, 141] on span at bounding box center [736, 137] width 8 height 7
click at [44, 70] on div "Good leadership" at bounding box center [22, 65] width 44 height 7
click at [666, 141] on span "Next Question" at bounding box center [712, 137] width 39 height 7
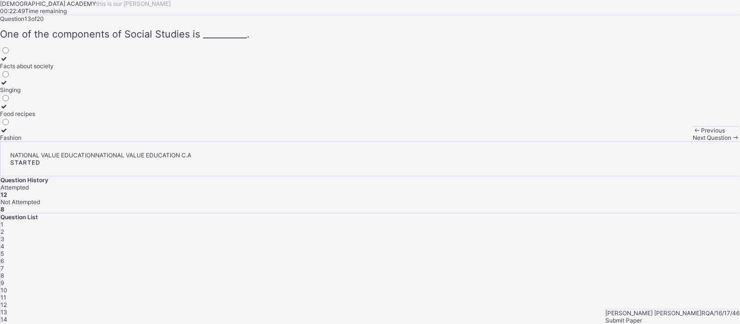
click at [54, 70] on div "Facts about society" at bounding box center [27, 65] width 54 height 7
click at [666, 141] on div "Next Question" at bounding box center [716, 137] width 47 height 7
click at [82, 70] on div "Good relationships with others" at bounding box center [41, 65] width 82 height 7
drag, startPoint x: 464, startPoint y: 318, endPoint x: 464, endPoint y: 311, distance: 6.8
click at [666, 141] on div "Previous Next Question" at bounding box center [716, 133] width 47 height 15
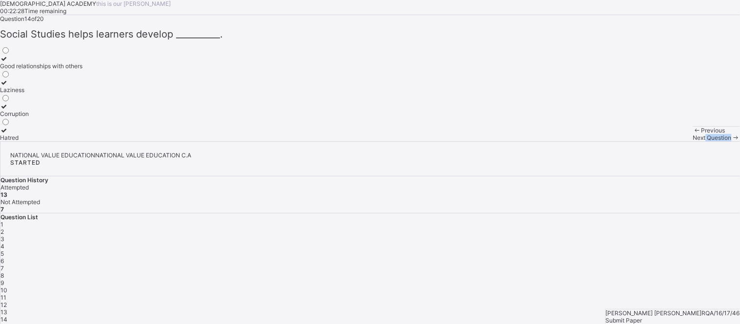
click at [666, 141] on div "Next Question" at bounding box center [716, 137] width 47 height 7
click at [69, 70] on div "Following good examples" at bounding box center [34, 65] width 69 height 7
click at [666, 141] on div "Next Question" at bounding box center [716, 137] width 47 height 7
click at [81, 70] on div "Understand their environment" at bounding box center [40, 65] width 81 height 7
drag, startPoint x: 430, startPoint y: 260, endPoint x: 471, endPoint y: 303, distance: 59.0
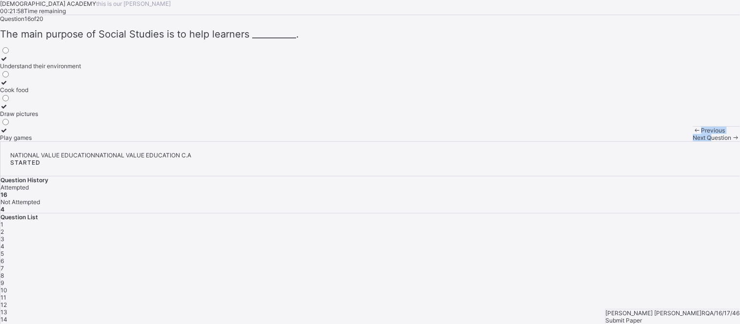
click at [471, 141] on div "[DEMOGRAPHIC_DATA] ACADEMY this is our [PERSON_NAME] 00:21:58 Time remaining Qu…" at bounding box center [370, 70] width 740 height 141
click at [666, 141] on div "Next Question" at bounding box center [716, 137] width 47 height 7
click at [64, 70] on div "Treating people equally" at bounding box center [32, 65] width 64 height 7
click at [666, 141] on span "Next Question" at bounding box center [712, 137] width 39 height 7
click at [95, 70] on div "Being satisfied with what you have" at bounding box center [47, 65] width 95 height 7
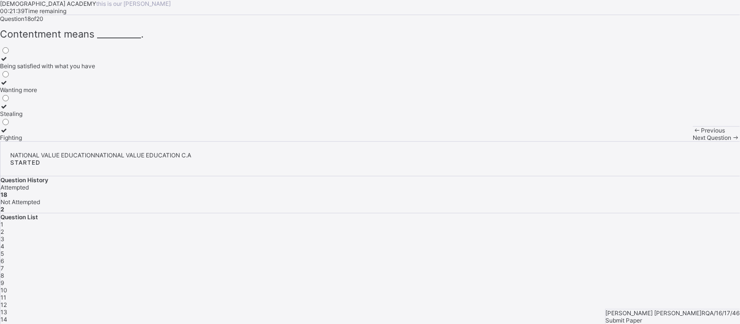
click at [666, 141] on div "Next Question" at bounding box center [716, 137] width 47 height 7
click at [33, 94] on div "Honesty" at bounding box center [16, 89] width 33 height 7
click at [666, 141] on div "Next Question" at bounding box center [716, 137] width 47 height 7
click at [68, 94] on div "Being honest and truthful" at bounding box center [34, 89] width 68 height 7
click at [642, 292] on span "Submit Paper" at bounding box center [624, 320] width 37 height 7
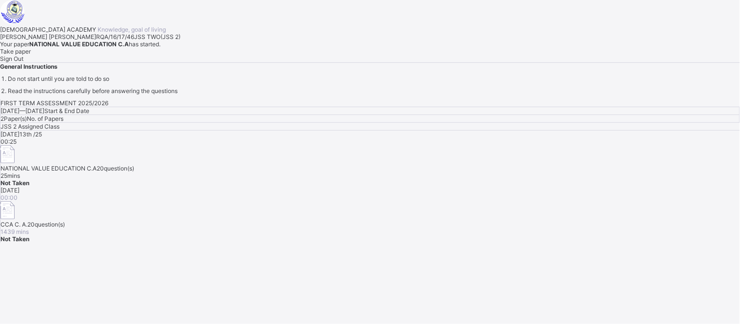
click at [23, 62] on span "Sign Out" at bounding box center [11, 58] width 23 height 7
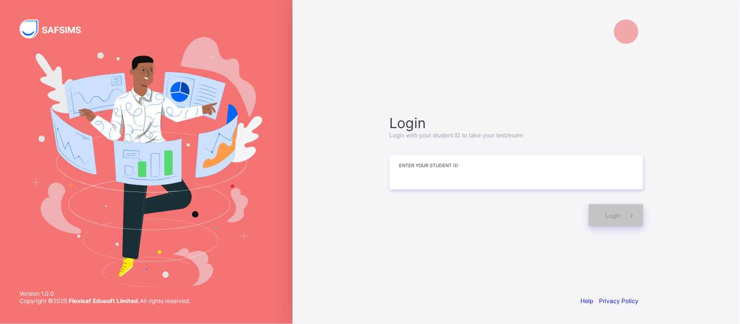
click at [448, 173] on input at bounding box center [517, 173] width 254 height 34
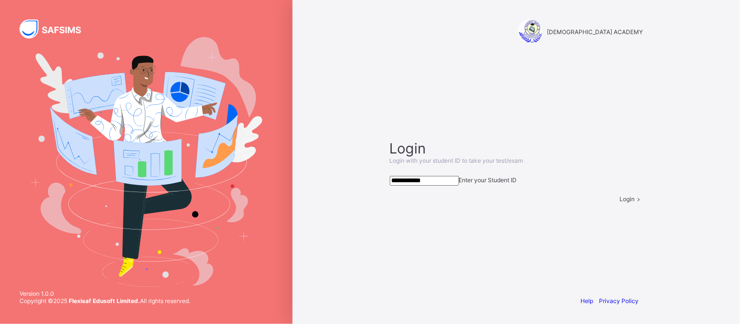
type input "**********"
click at [620, 203] on div "Login" at bounding box center [631, 199] width 23 height 7
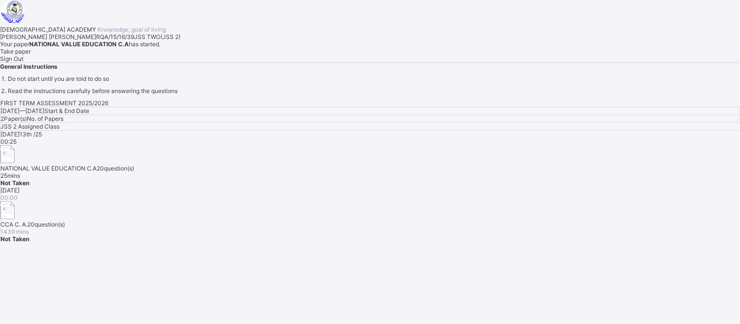
click at [31, 55] on span "Take paper" at bounding box center [15, 51] width 31 height 7
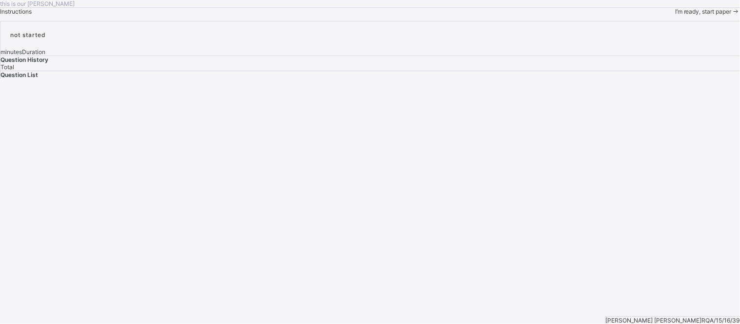
click at [666, 15] on span "I’m ready, start paper" at bounding box center [703, 11] width 57 height 7
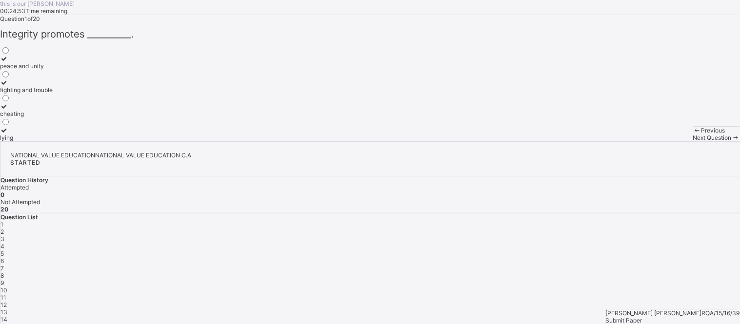
drag, startPoint x: 166, startPoint y: 105, endPoint x: 123, endPoint y: 152, distance: 63.5
click at [123, 141] on div "Question 1 of 20 Integrity promotes __________. peace and unity fighting and tr…" at bounding box center [370, 78] width 740 height 126
click at [53, 70] on div "peace and unity" at bounding box center [26, 65] width 53 height 7
click at [666, 141] on span "Next Question" at bounding box center [712, 137] width 39 height 7
click at [35, 70] on div "integrity" at bounding box center [17, 65] width 35 height 7
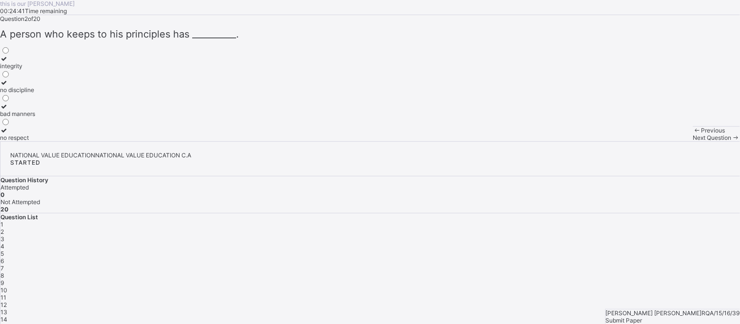
click at [666, 141] on span "Next Question" at bounding box center [712, 137] width 39 height 7
click at [65, 70] on div "corruption and cheating" at bounding box center [32, 65] width 65 height 7
click at [666, 141] on span "Next Question" at bounding box center [712, 137] width 39 height 7
click at [69, 70] on label "being sincere and truthful" at bounding box center [34, 62] width 69 height 15
click at [666, 141] on span "Next Question" at bounding box center [712, 137] width 39 height 7
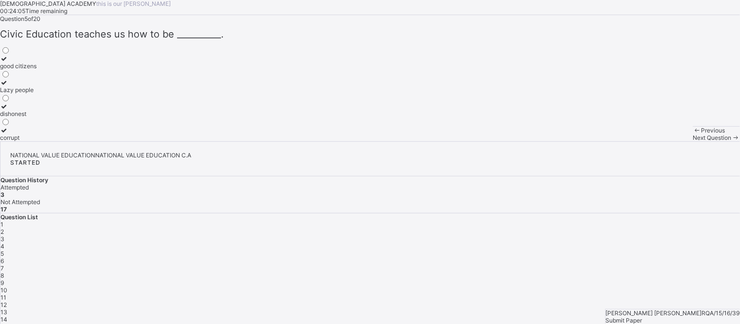
click at [635, 243] on div "4" at bounding box center [369, 246] width 739 height 7
click at [69, 70] on div "being sincere and truthful" at bounding box center [34, 65] width 69 height 7
click at [666, 141] on div "Next Question" at bounding box center [716, 137] width 47 height 7
click at [636, 243] on div "4" at bounding box center [369, 246] width 739 height 7
click at [69, 70] on div "being sincere and truthful" at bounding box center [34, 65] width 69 height 7
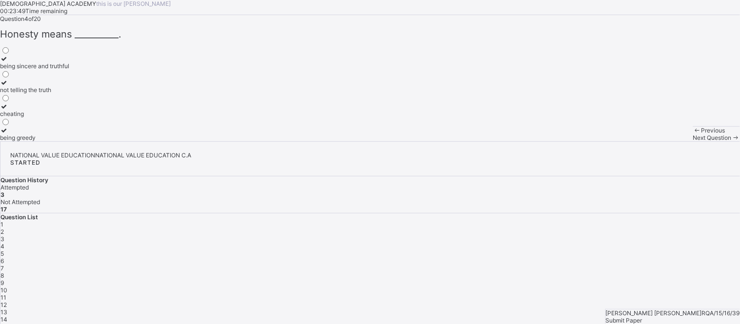
click at [666, 141] on span "Next Question" at bounding box center [712, 137] width 39 height 7
click at [4, 243] on span "4" at bounding box center [2, 246] width 4 height 7
click at [69, 70] on div "being sincere and truthful" at bounding box center [34, 65] width 69 height 7
click at [666, 141] on div "Next Question" at bounding box center [716, 137] width 47 height 7
click at [37, 70] on div "good citizens" at bounding box center [18, 65] width 37 height 7
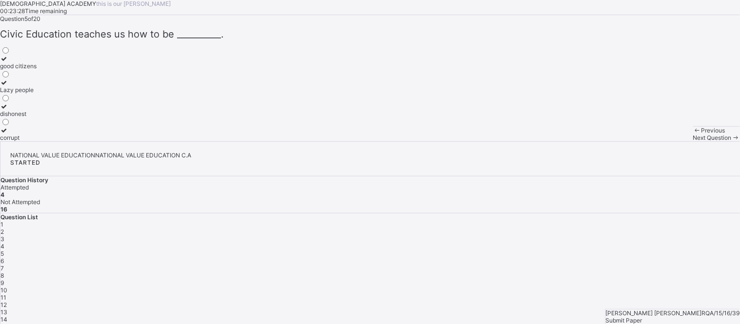
click at [666, 141] on span "Next Question" at bounding box center [712, 137] width 39 height 7
click at [4, 250] on span "5" at bounding box center [1, 253] width 3 height 7
click at [8, 62] on icon at bounding box center [4, 58] width 8 height 7
click at [666, 141] on span "Next Question" at bounding box center [712, 137] width 39 height 7
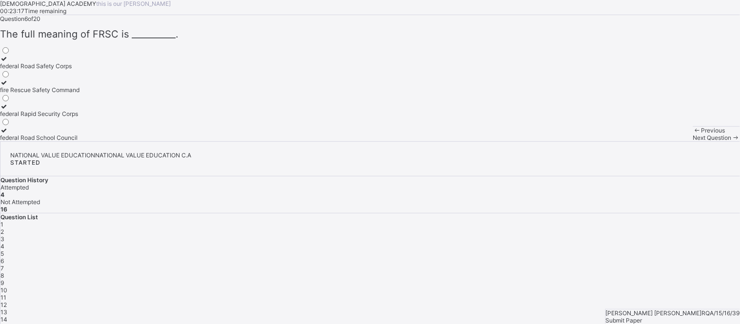
click at [4, 250] on span "5" at bounding box center [1, 253] width 3 height 7
click at [37, 70] on div "good citizens" at bounding box center [18, 65] width 37 height 7
click at [666, 141] on span "Next Question" at bounding box center [712, 137] width 39 height 7
click at [660, 250] on div "5" at bounding box center [369, 253] width 739 height 7
click at [8, 62] on icon at bounding box center [4, 58] width 8 height 7
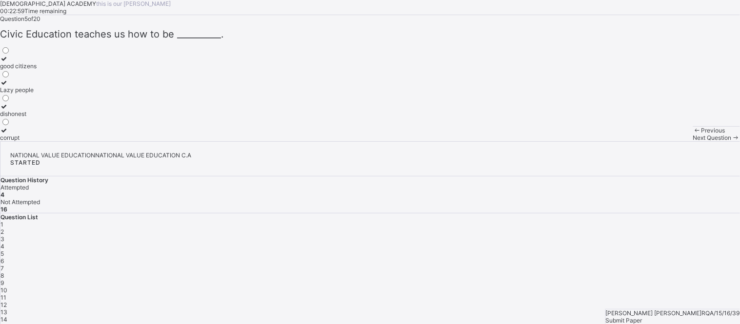
click at [8, 62] on icon at bounding box center [4, 58] width 8 height 7
click at [666, 141] on span "Next Question" at bounding box center [712, 137] width 39 height 7
click at [79, 70] on div "federal Road Safety Corps" at bounding box center [39, 65] width 79 height 7
click at [666, 141] on div "Next Question" at bounding box center [716, 137] width 47 height 7
click at [666, 258] on div "6" at bounding box center [369, 261] width 739 height 7
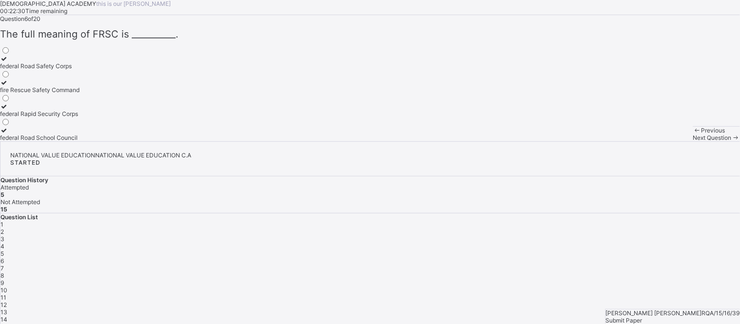
click at [79, 70] on label "federal Road Safety Corps" at bounding box center [39, 62] width 79 height 15
click at [666, 141] on span "Next Question" at bounding box center [712, 137] width 39 height 7
click at [79, 70] on label "Protecting lives and property" at bounding box center [39, 62] width 79 height 15
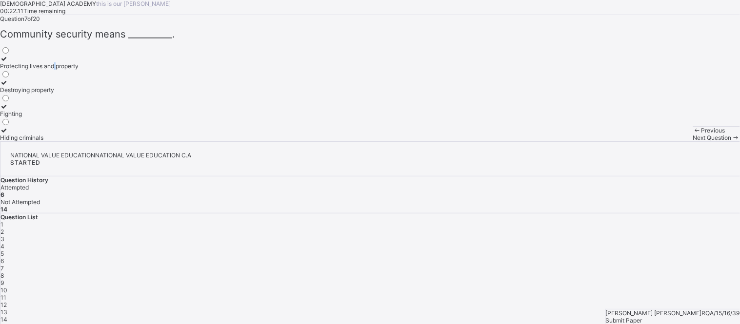
click at [79, 70] on label "Protecting lives and property" at bounding box center [39, 62] width 79 height 15
click at [666, 141] on span "Next Question" at bounding box center [712, 137] width 39 height 7
click at [66, 70] on div "lock doors and windows" at bounding box center [33, 65] width 66 height 7
click at [666, 141] on span "Next Question" at bounding box center [712, 137] width 39 height 7
click at [4, 272] on span "8" at bounding box center [1, 275] width 3 height 7
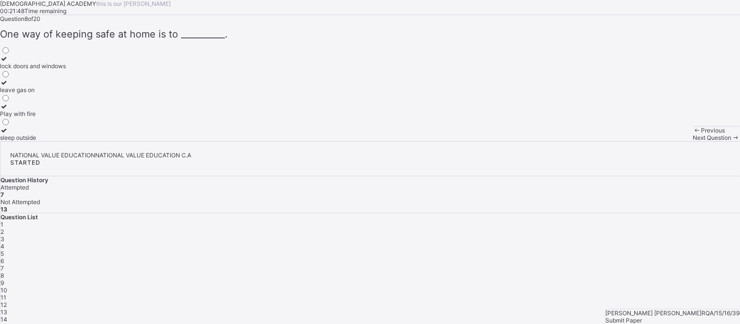
click at [66, 70] on div "lock doors and windows" at bounding box center [33, 65] width 66 height 7
click at [666, 141] on span "Next Question" at bounding box center [712, 137] width 39 height 7
click at [4, 272] on span "8" at bounding box center [1, 275] width 3 height 7
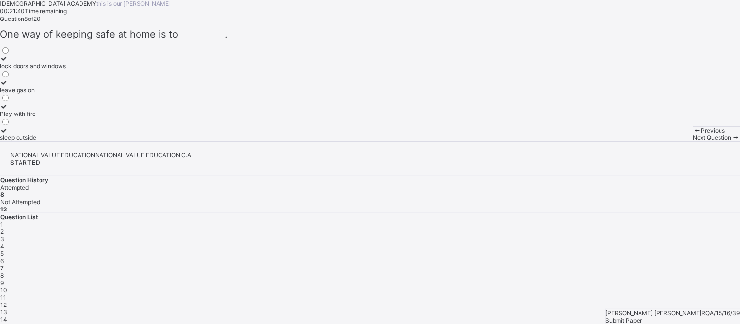
click at [66, 70] on label "lock doors and windows" at bounding box center [33, 62] width 66 height 15
click at [666, 141] on span "Next Question" at bounding box center [712, 137] width 39 height 7
click at [55, 70] on label "Obeying traffic rules" at bounding box center [27, 62] width 55 height 15
click at [666, 141] on span "Next Question" at bounding box center [712, 137] width 39 height 7
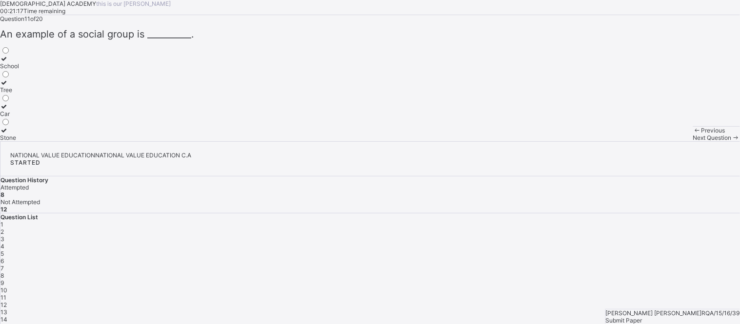
click at [585, 279] on div "9" at bounding box center [369, 282] width 739 height 7
click at [55, 70] on div "Obeying traffic rules" at bounding box center [27, 65] width 55 height 7
click at [666, 141] on span "Next Question" at bounding box center [712, 137] width 39 height 7
click at [4, 279] on span "9" at bounding box center [1, 282] width 3 height 7
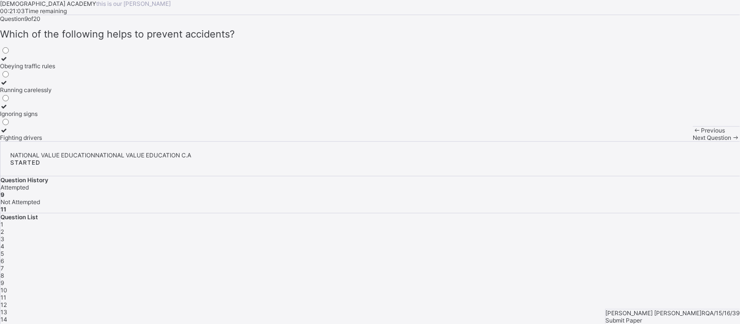
drag, startPoint x: 55, startPoint y: 152, endPoint x: 266, endPoint y: 171, distance: 211.5
click at [266, 141] on div "Obeying traffic rules Running carelessly Ignoring signs Fighting drivers" at bounding box center [370, 94] width 740 height 96
click at [8, 62] on icon at bounding box center [4, 58] width 8 height 7
click at [666, 141] on span "Next Question" at bounding box center [712, 137] width 39 height 7
click at [59, 70] on div "Safety and protection" at bounding box center [29, 65] width 59 height 7
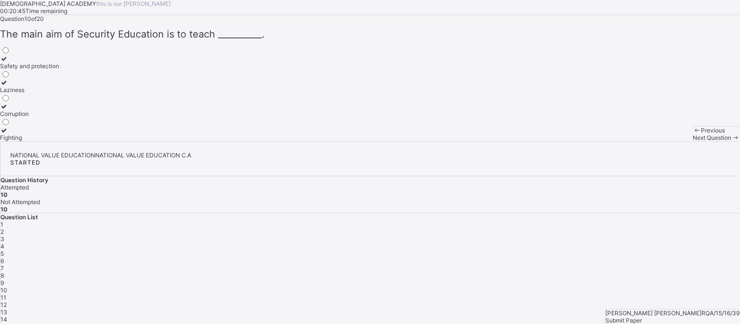
click at [666, 141] on span "Next Question" at bounding box center [712, 137] width 39 height 7
click at [19, 70] on label "School" at bounding box center [9, 62] width 19 height 15
click at [666, 141] on span "Next Question" at bounding box center [712, 137] width 39 height 7
click at [6, 292] on span "11" at bounding box center [3, 297] width 6 height 7
click at [8, 62] on icon at bounding box center [4, 58] width 8 height 7
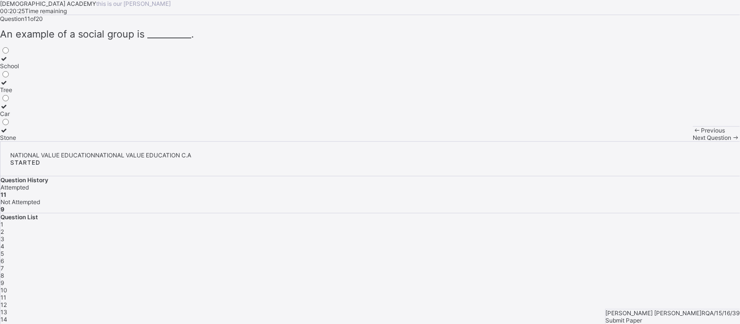
click at [666, 141] on div "Next Question" at bounding box center [716, 137] width 47 height 7
click at [44, 70] on label "Good leadership" at bounding box center [22, 62] width 44 height 15
click at [666, 141] on span "Next Question" at bounding box center [712, 137] width 39 height 7
drag, startPoint x: 55, startPoint y: 152, endPoint x: 62, endPoint y: 152, distance: 7.3
click at [8, 62] on icon at bounding box center [4, 58] width 8 height 7
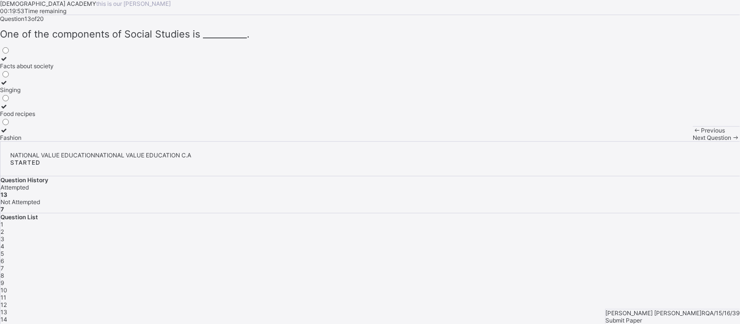
click at [666, 141] on span "Next Question" at bounding box center [712, 137] width 39 height 7
click at [8, 62] on icon at bounding box center [4, 58] width 8 height 7
click at [666, 141] on span "Next Question" at bounding box center [712, 137] width 39 height 7
click at [8, 62] on icon at bounding box center [4, 58] width 8 height 7
click at [666, 141] on span "Next Question" at bounding box center [712, 137] width 39 height 7
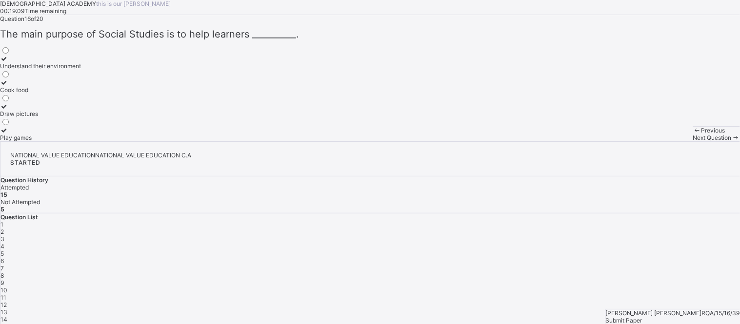
click at [8, 62] on icon at bounding box center [4, 58] width 8 height 7
click at [666, 141] on span "Next Question" at bounding box center [712, 137] width 39 height 7
click at [8, 86] on icon at bounding box center [4, 82] width 8 height 7
click at [8, 110] on icon at bounding box center [4, 106] width 8 height 7
click at [8, 86] on icon at bounding box center [4, 82] width 8 height 7
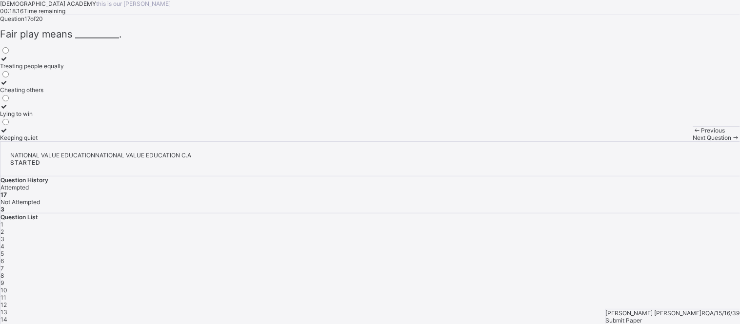
click at [666, 141] on span "Next Question" at bounding box center [712, 137] width 39 height 7
click at [8, 62] on icon at bounding box center [4, 58] width 8 height 7
click at [666, 141] on span "Next Question" at bounding box center [712, 137] width 39 height 7
click at [8, 86] on icon at bounding box center [4, 82] width 8 height 7
click at [666, 141] on span "Next Question" at bounding box center [712, 137] width 39 height 7
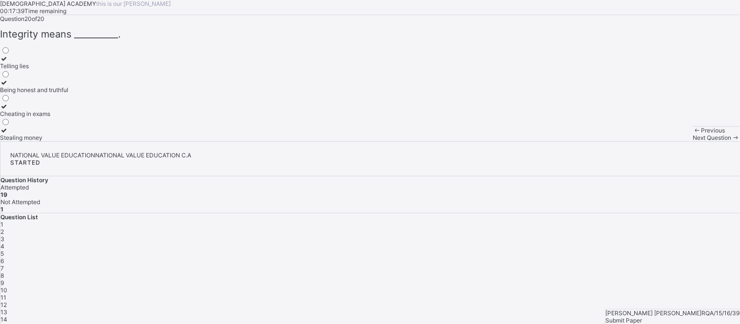
click at [8, 86] on icon at bounding box center [4, 82] width 8 height 7
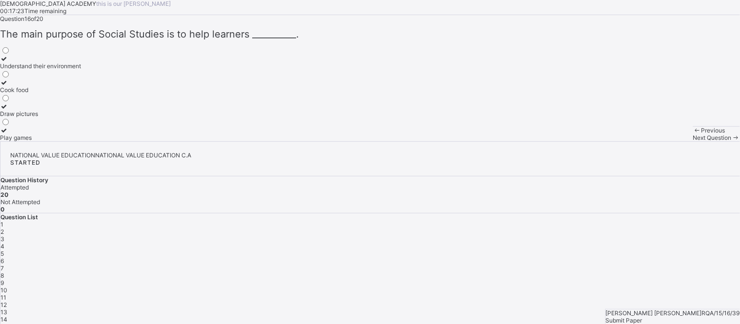
click at [563, 272] on div "8" at bounding box center [369, 275] width 739 height 7
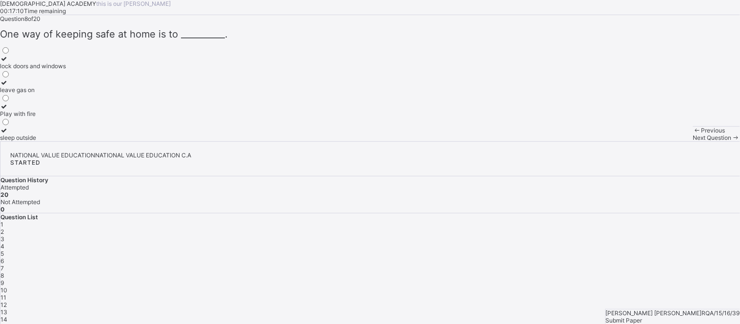
click at [4, 279] on span "9" at bounding box center [1, 282] width 3 height 7
click at [617, 287] on div "10" at bounding box center [369, 290] width 739 height 7
click at [635, 292] on div "11" at bounding box center [369, 297] width 739 height 7
click at [7, 292] on span "12" at bounding box center [3, 304] width 6 height 7
click at [666, 292] on div "13" at bounding box center [369, 312] width 739 height 7
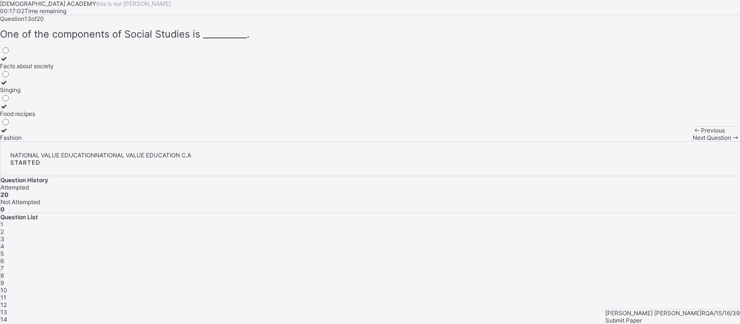
click at [666, 292] on div "14" at bounding box center [369, 319] width 739 height 7
click at [566, 221] on div "1" at bounding box center [369, 224] width 739 height 7
click at [559, 272] on div "8" at bounding box center [369, 275] width 739 height 7
click at [7, 292] on span "15" at bounding box center [3, 326] width 6 height 7
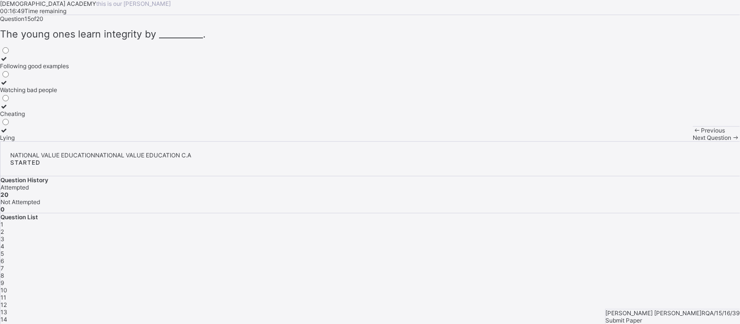
drag, startPoint x: 588, startPoint y: 228, endPoint x: 588, endPoint y: 217, distance: 11.2
click at [588, 221] on div "1 2 3 4 5 6 7 8 9 10 11 12 13 14 15 16 17 18 19 20" at bounding box center [369, 294] width 739 height 146
click at [4, 228] on span "2" at bounding box center [1, 231] width 3 height 7
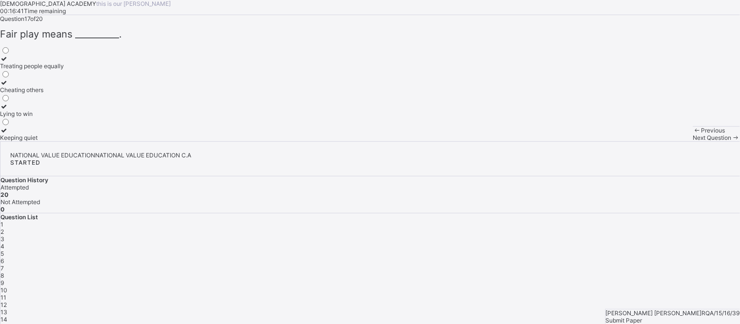
click at [7, 287] on span "10" at bounding box center [3, 290] width 7 height 7
click at [4, 236] on span "3" at bounding box center [2, 239] width 4 height 7
click at [6, 292] on span "11" at bounding box center [3, 297] width 6 height 7
click at [638, 243] on div "4" at bounding box center [369, 246] width 739 height 7
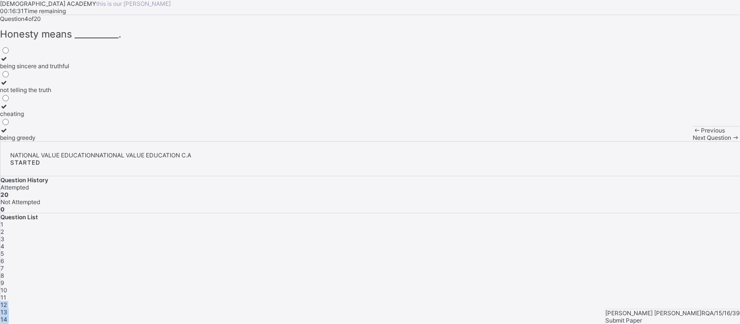
drag, startPoint x: 665, startPoint y: 251, endPoint x: 662, endPoint y: 232, distance: 18.8
click at [662, 232] on div "1 2 3 4 5 6 7 8 9 10 11 12 13 14 15 16 17 18 19 20" at bounding box center [369, 294] width 739 height 146
click at [7, 292] on span "12" at bounding box center [3, 304] width 6 height 7
click at [4, 250] on span "5" at bounding box center [1, 253] width 3 height 7
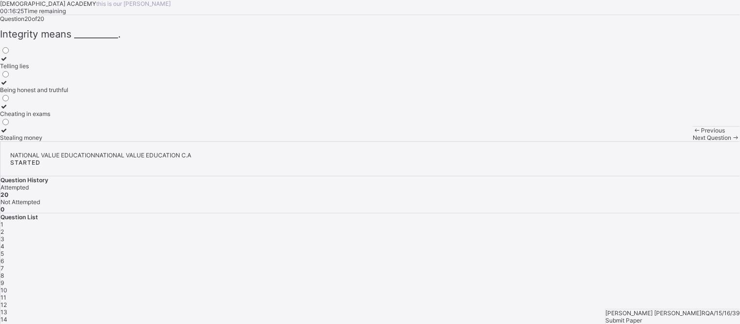
click at [666, 292] on div "13" at bounding box center [369, 312] width 739 height 7
click at [666, 258] on div "6" at bounding box center [369, 261] width 739 height 7
click at [4, 265] on span "7" at bounding box center [1, 268] width 3 height 7
click at [7, 292] on span "14" at bounding box center [3, 319] width 7 height 7
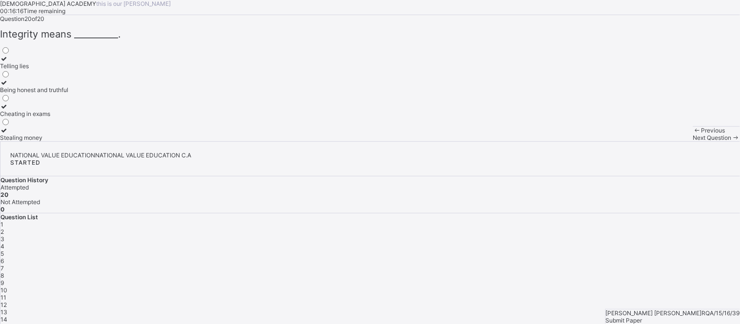
click at [642, 292] on span "Submit Paper" at bounding box center [624, 320] width 37 height 7
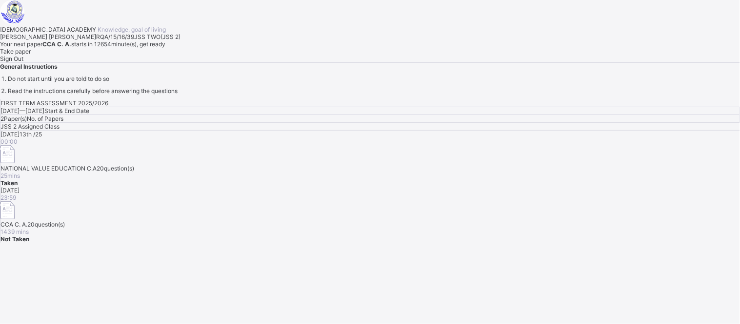
click at [23, 62] on span "Sign Out" at bounding box center [11, 58] width 23 height 7
